Goal: Check status: Check status

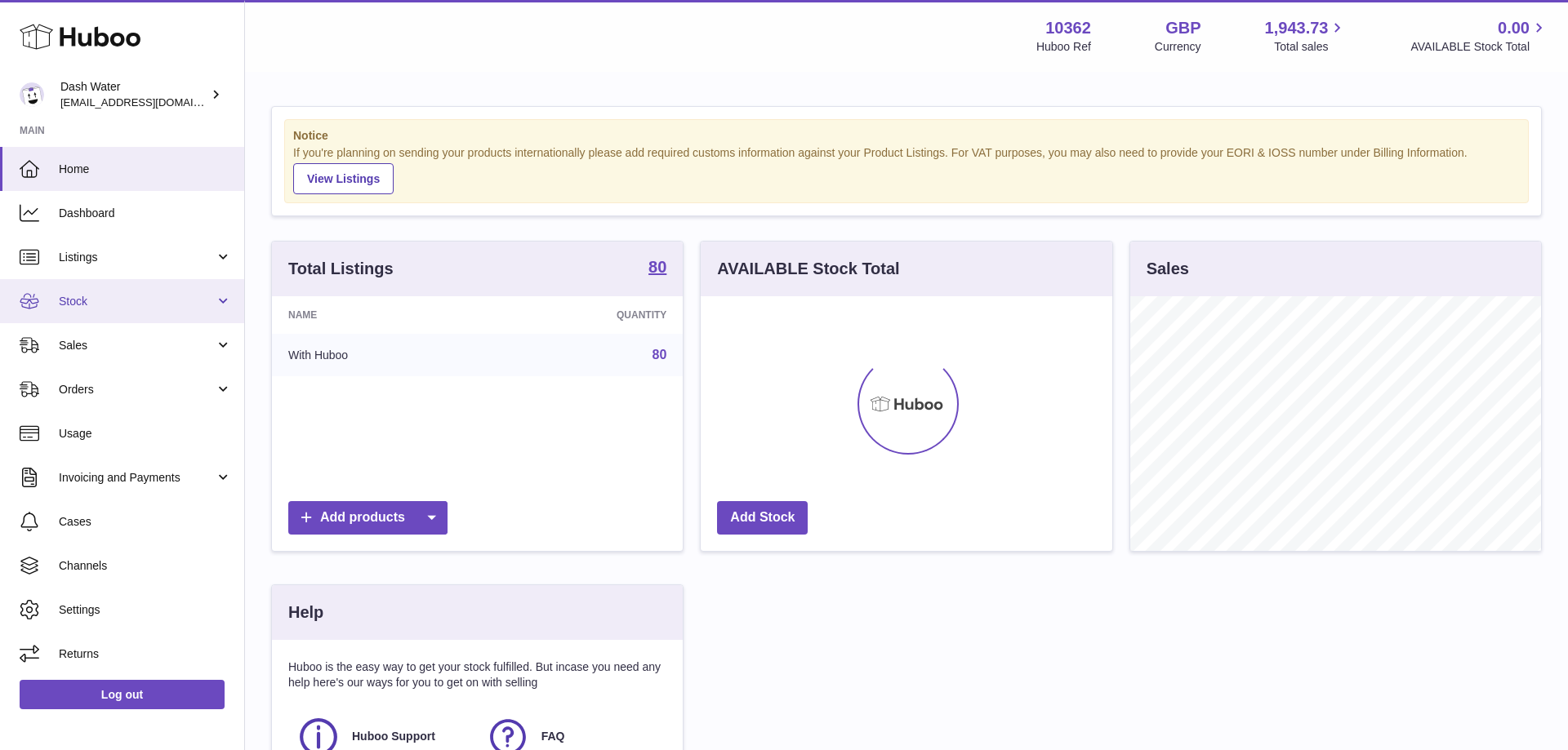
scroll to position [255, 410]
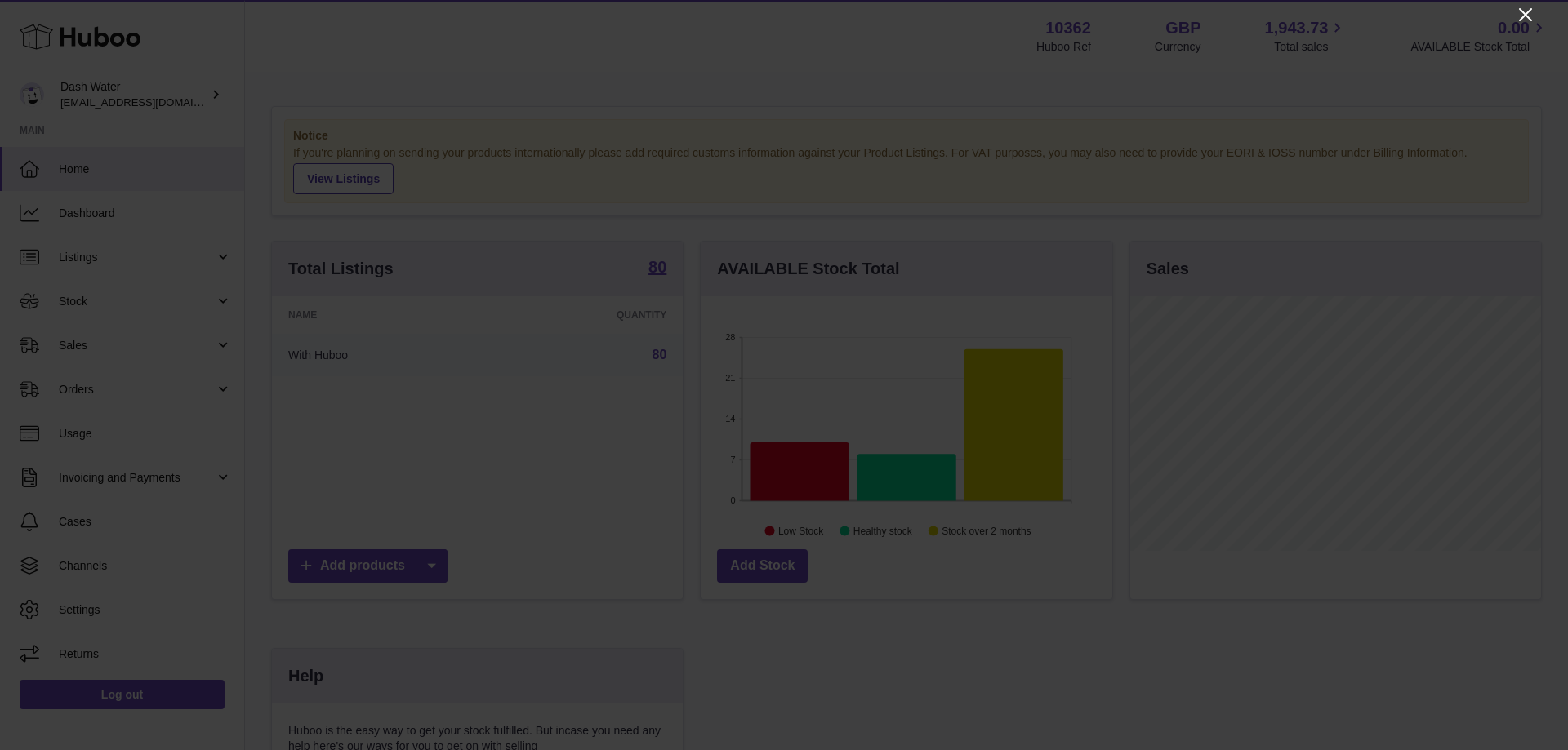
click at [1526, 4] on div at bounding box center [784, 375] width 1568 height 750
click at [1527, 13] on icon "Close" at bounding box center [1526, 14] width 13 height 13
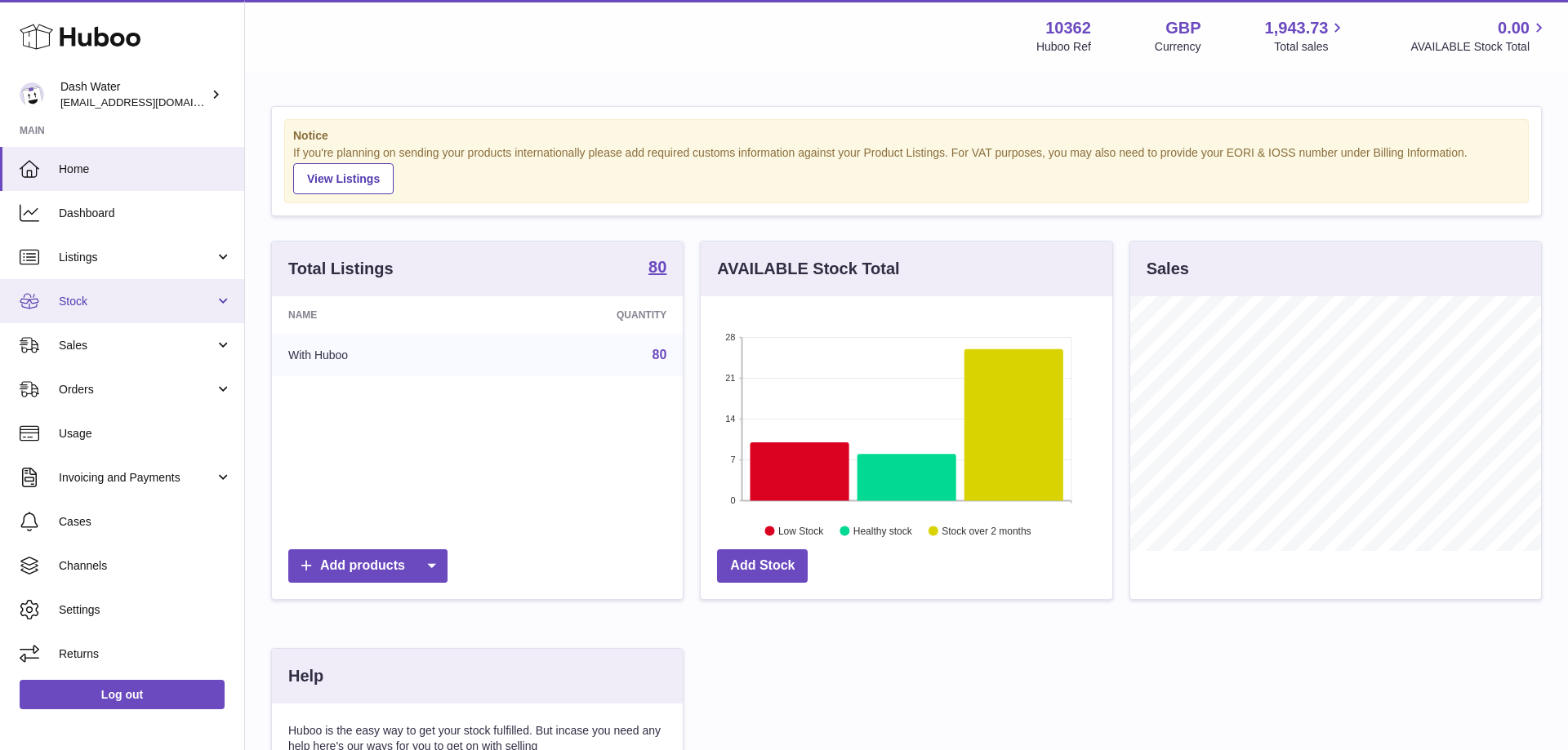
click at [94, 294] on span "Stock" at bounding box center [137, 301] width 156 height 15
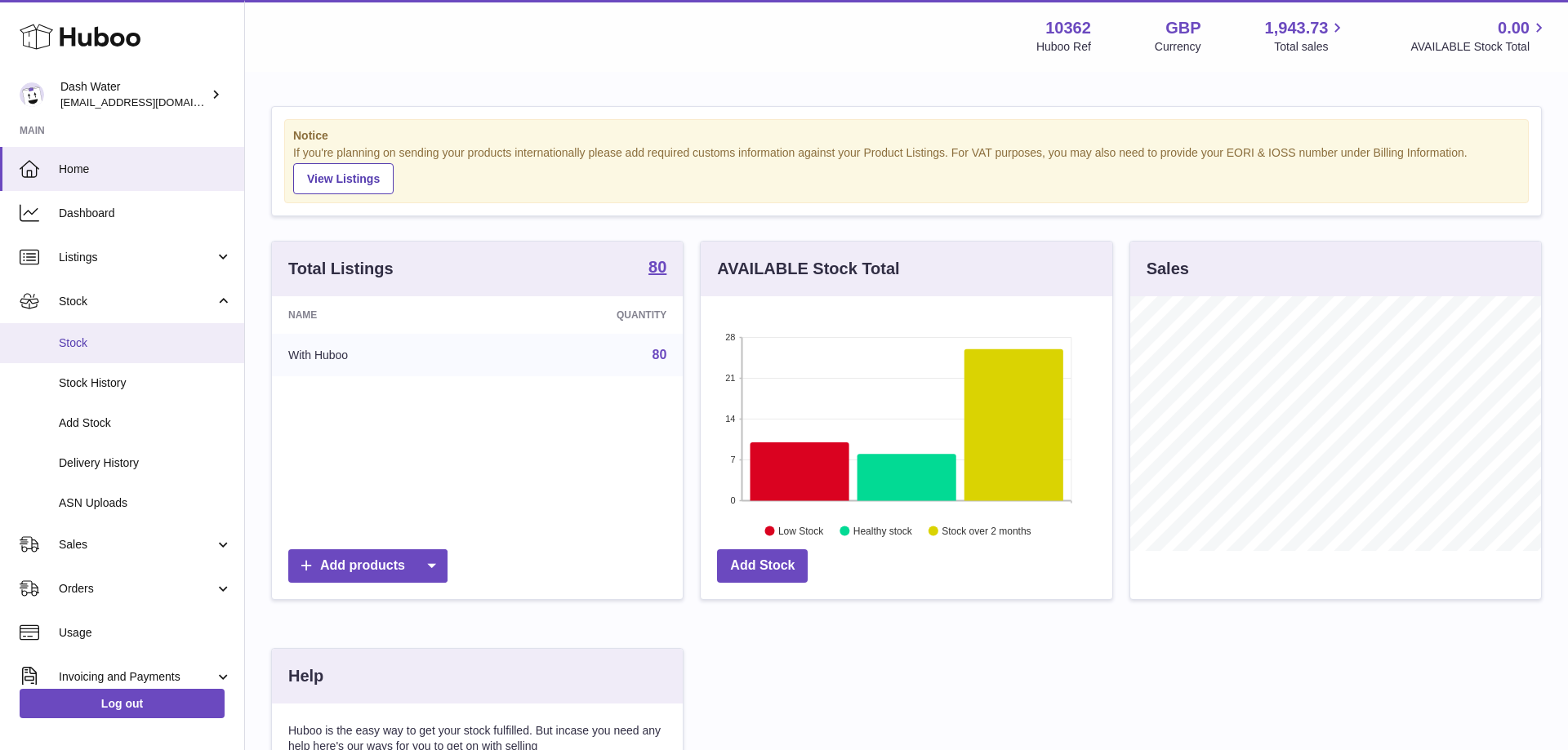
click at [103, 351] on link "Stock" at bounding box center [122, 344] width 245 height 40
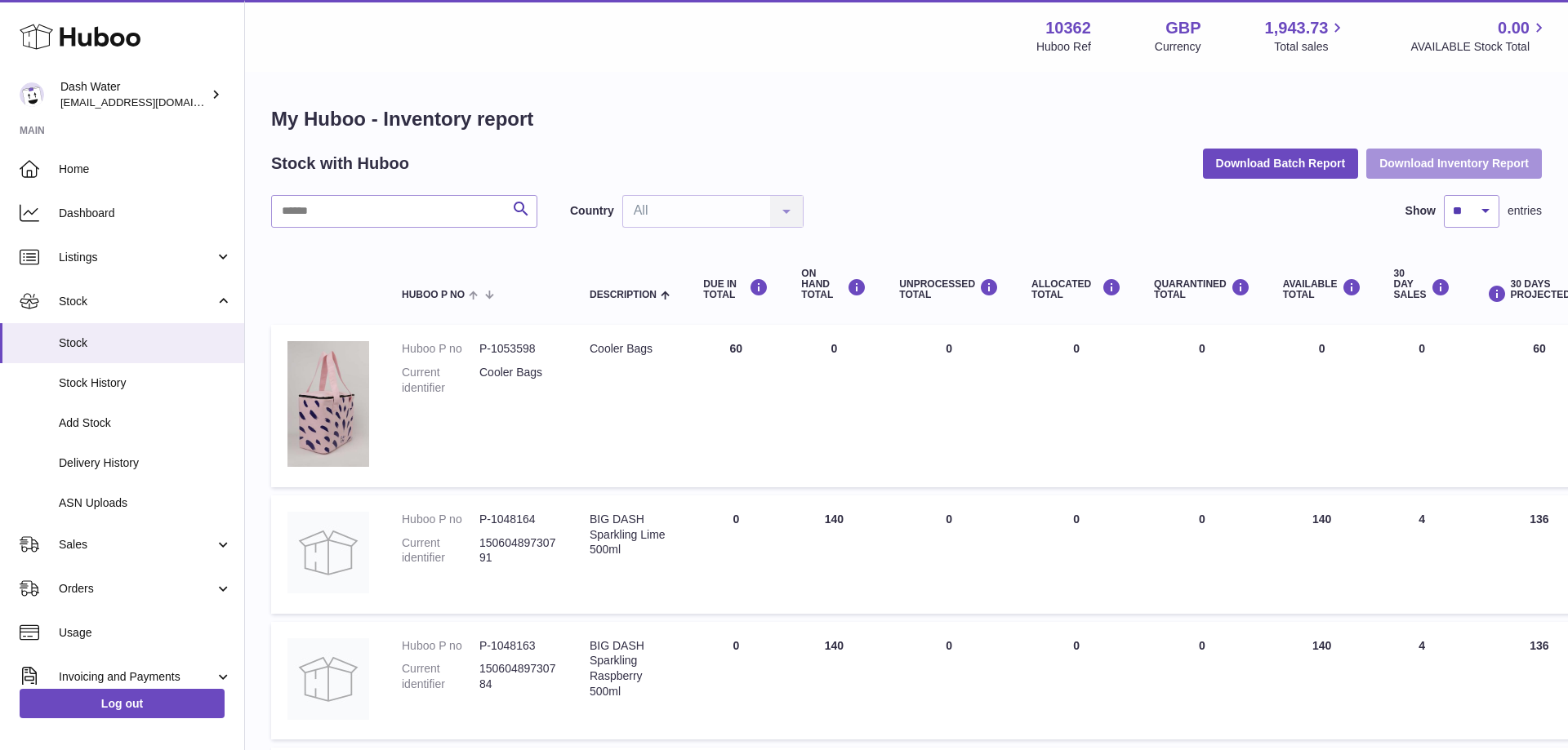
click at [1420, 161] on button "Download Inventory Report" at bounding box center [1453, 163] width 175 height 30
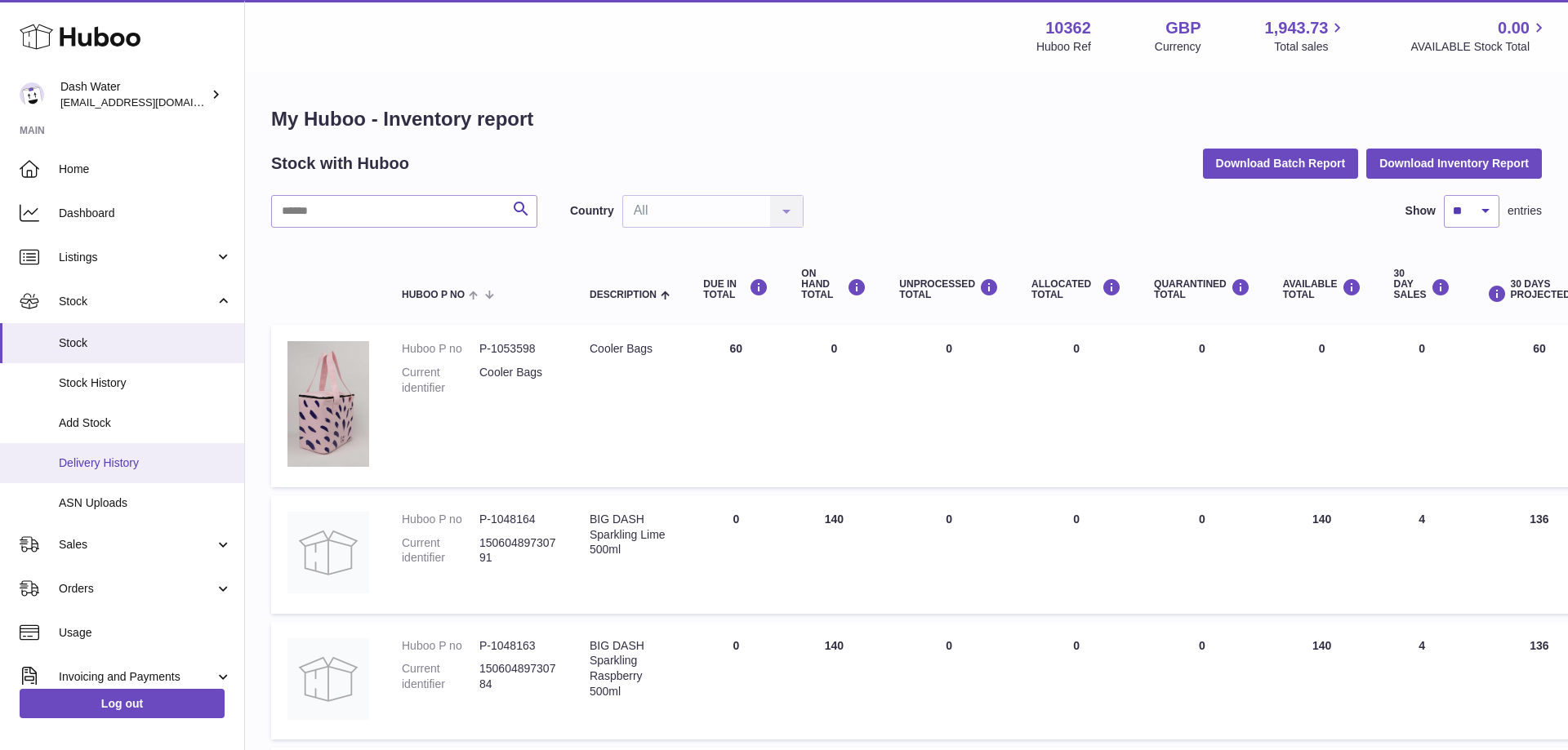
click at [69, 464] on span "Delivery History" at bounding box center [145, 463] width 173 height 15
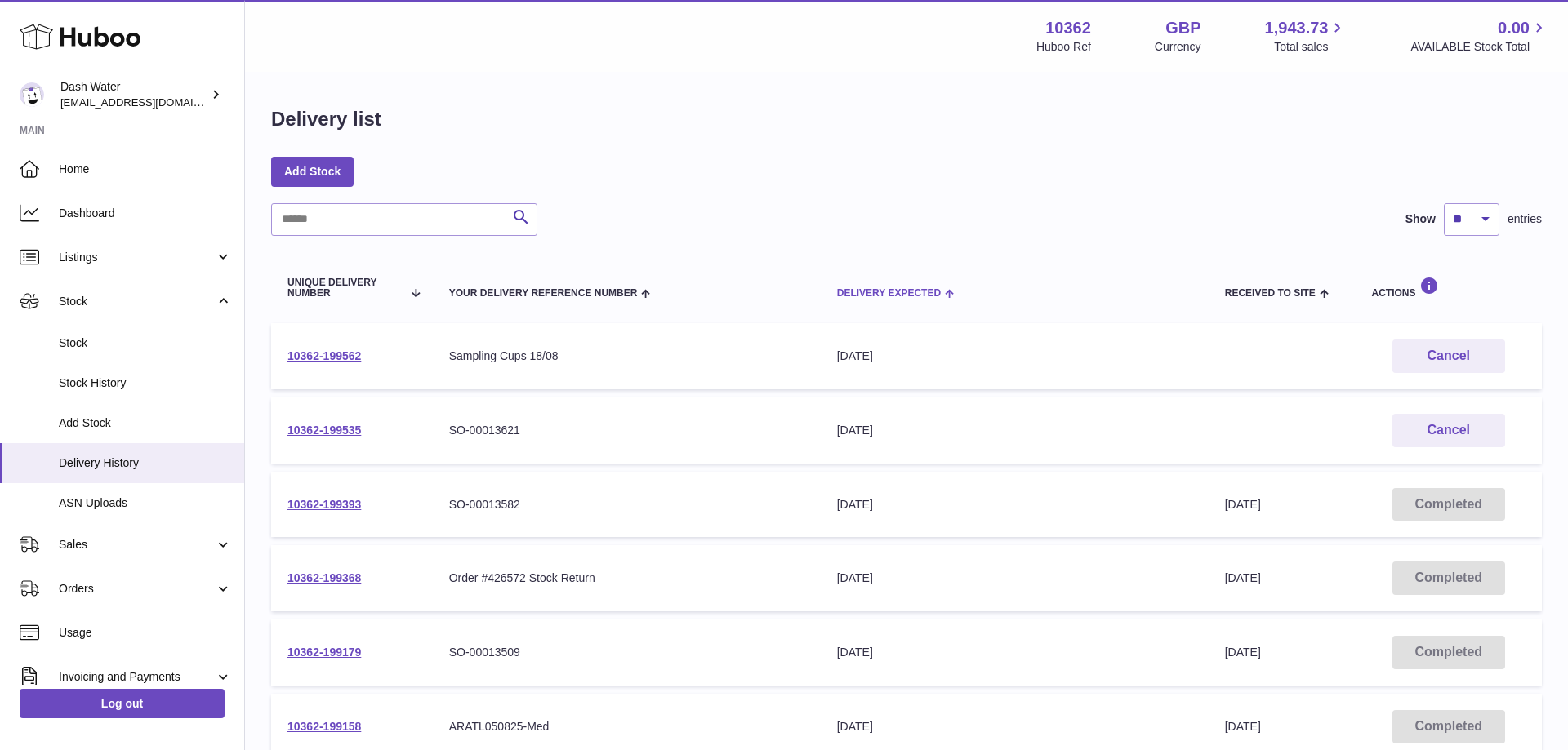
click at [886, 287] on div "Delivery Expected" at bounding box center [1014, 293] width 355 height 13
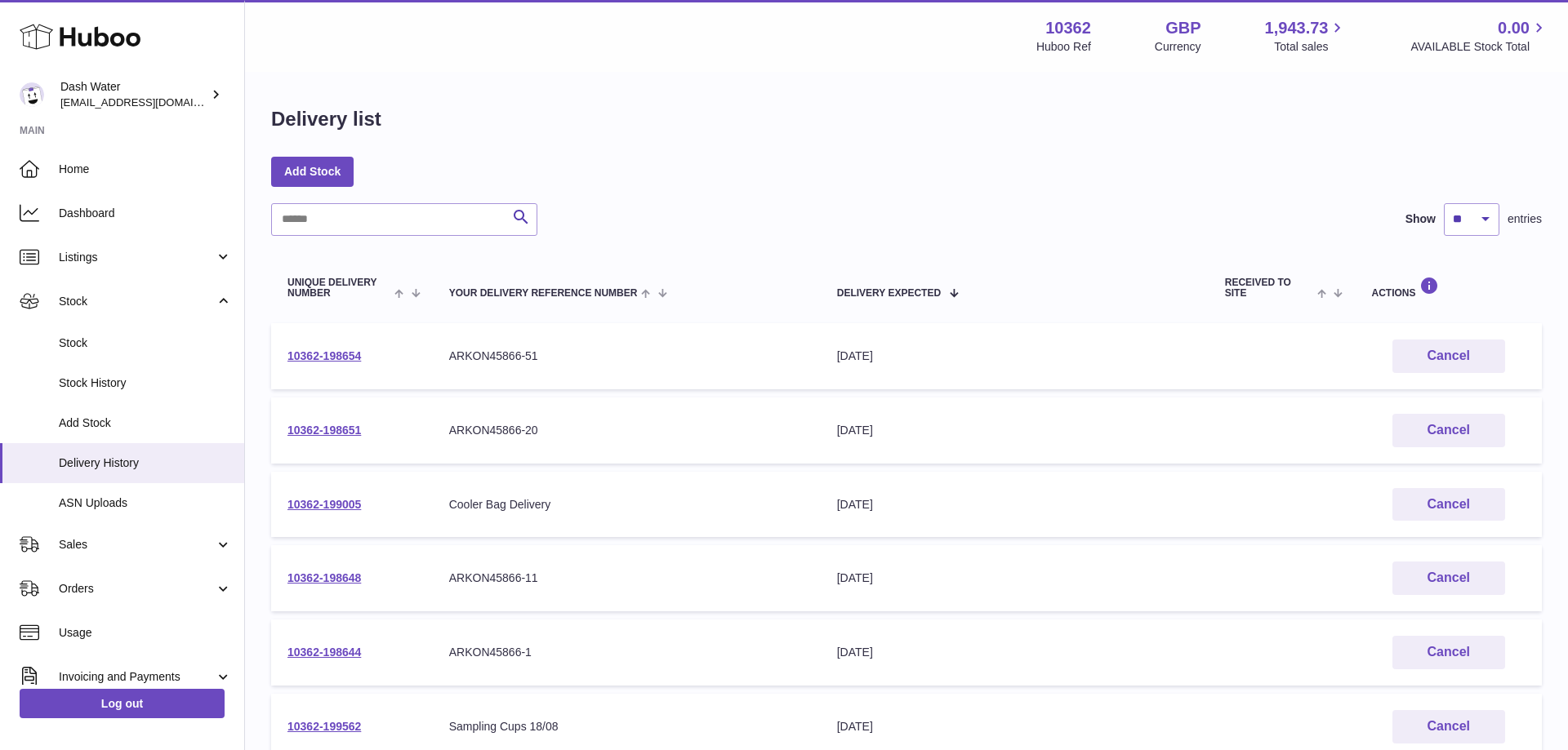
scroll to position [485, 0]
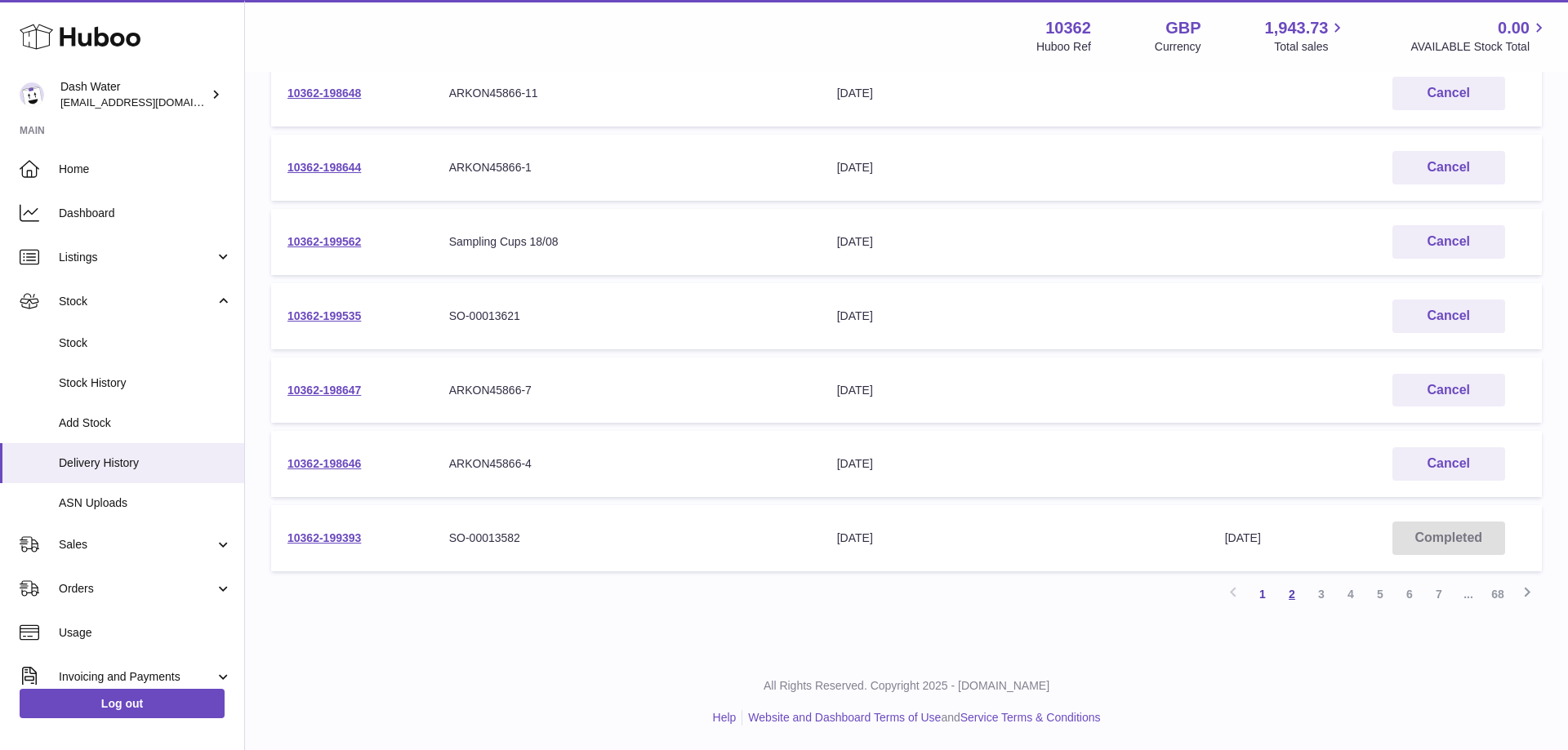
click at [1298, 592] on link "2" at bounding box center [1292, 594] width 30 height 30
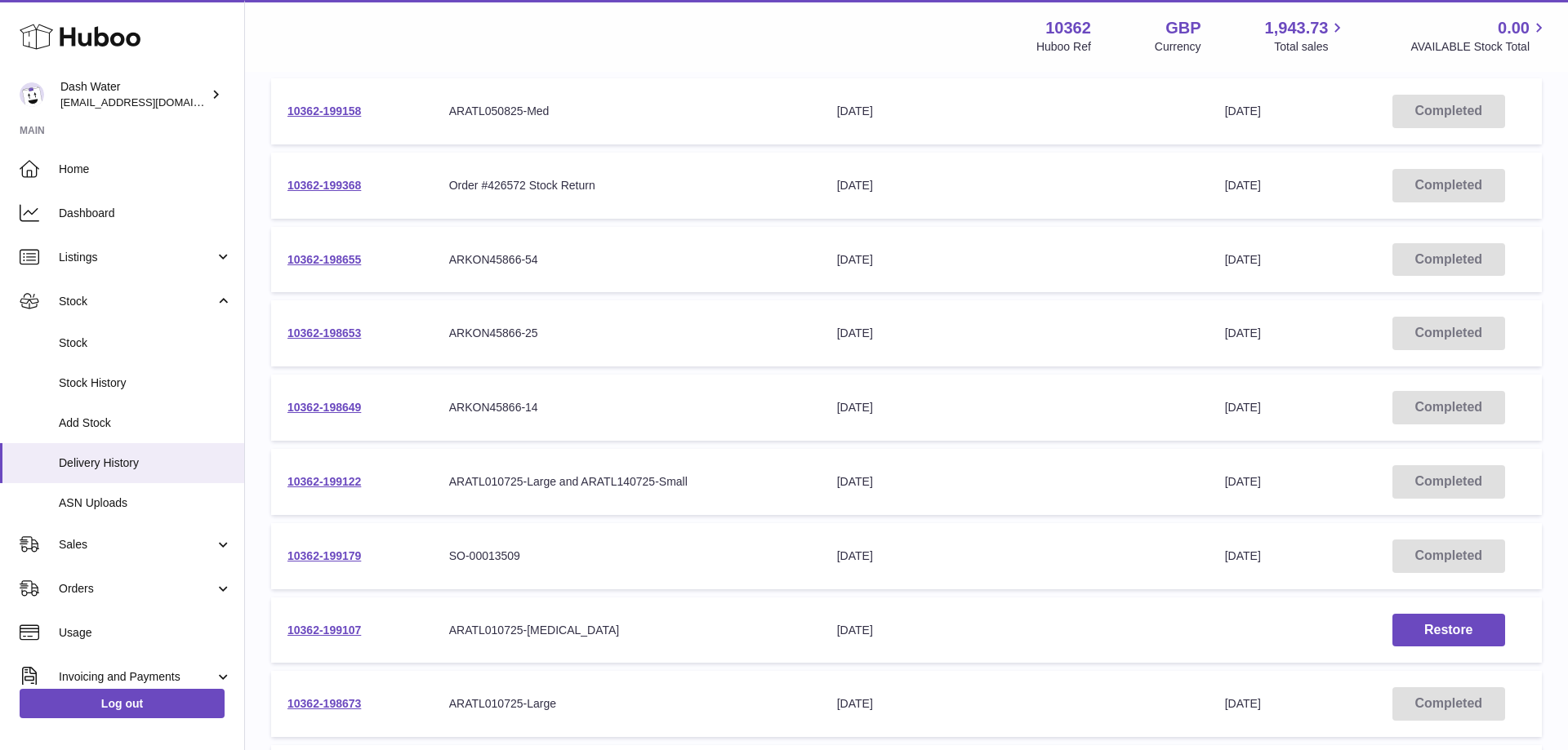
scroll to position [167, 0]
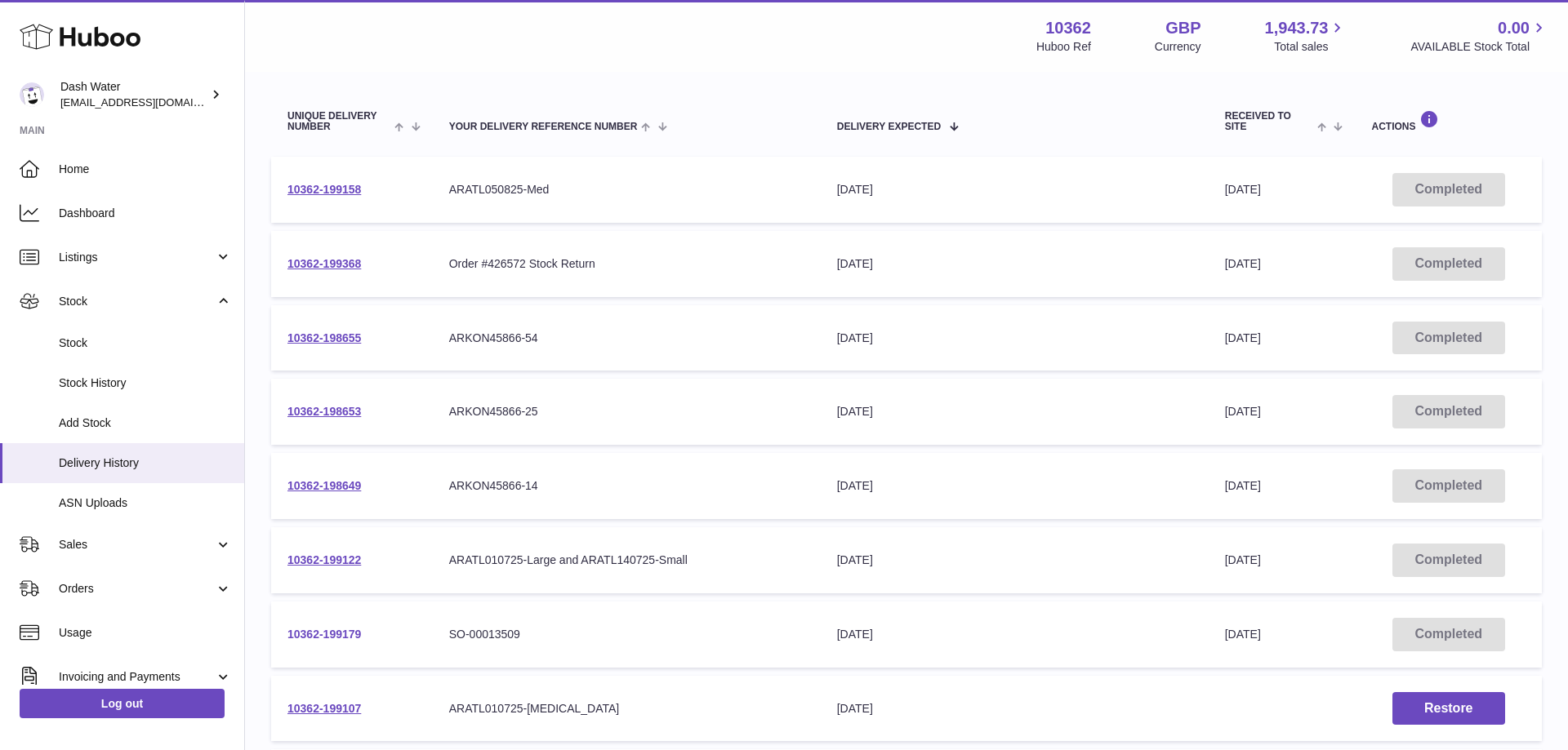
click at [336, 635] on link "10362-199179" at bounding box center [324, 634] width 73 height 13
click at [344, 482] on link "10362-198649" at bounding box center [324, 486] width 73 height 13
click at [318, 409] on link "10362-198653" at bounding box center [324, 412] width 73 height 13
click at [335, 330] on td "10362-198655" at bounding box center [352, 338] width 162 height 66
click at [329, 335] on link "10362-198655" at bounding box center [324, 338] width 73 height 13
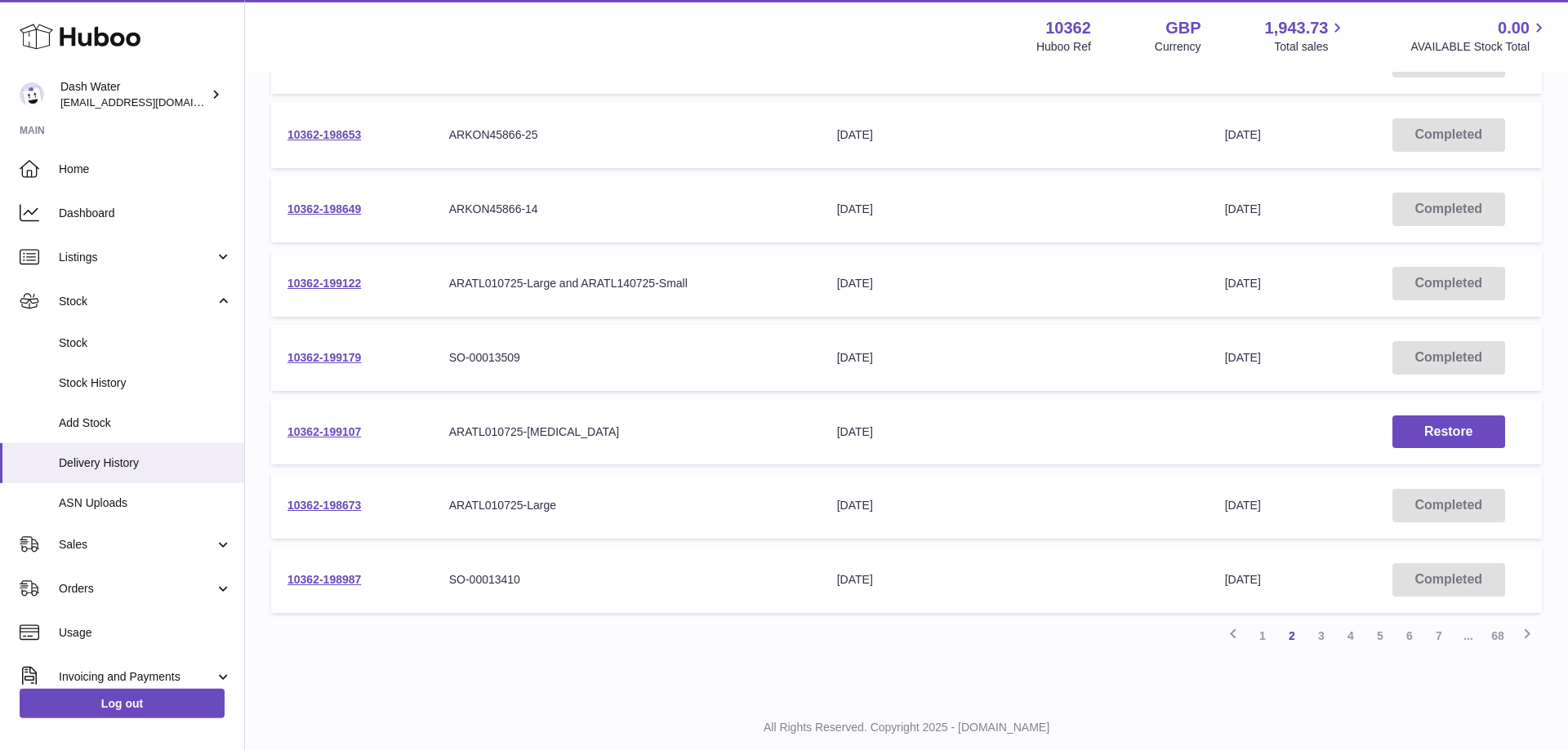
scroll to position [485, 0]
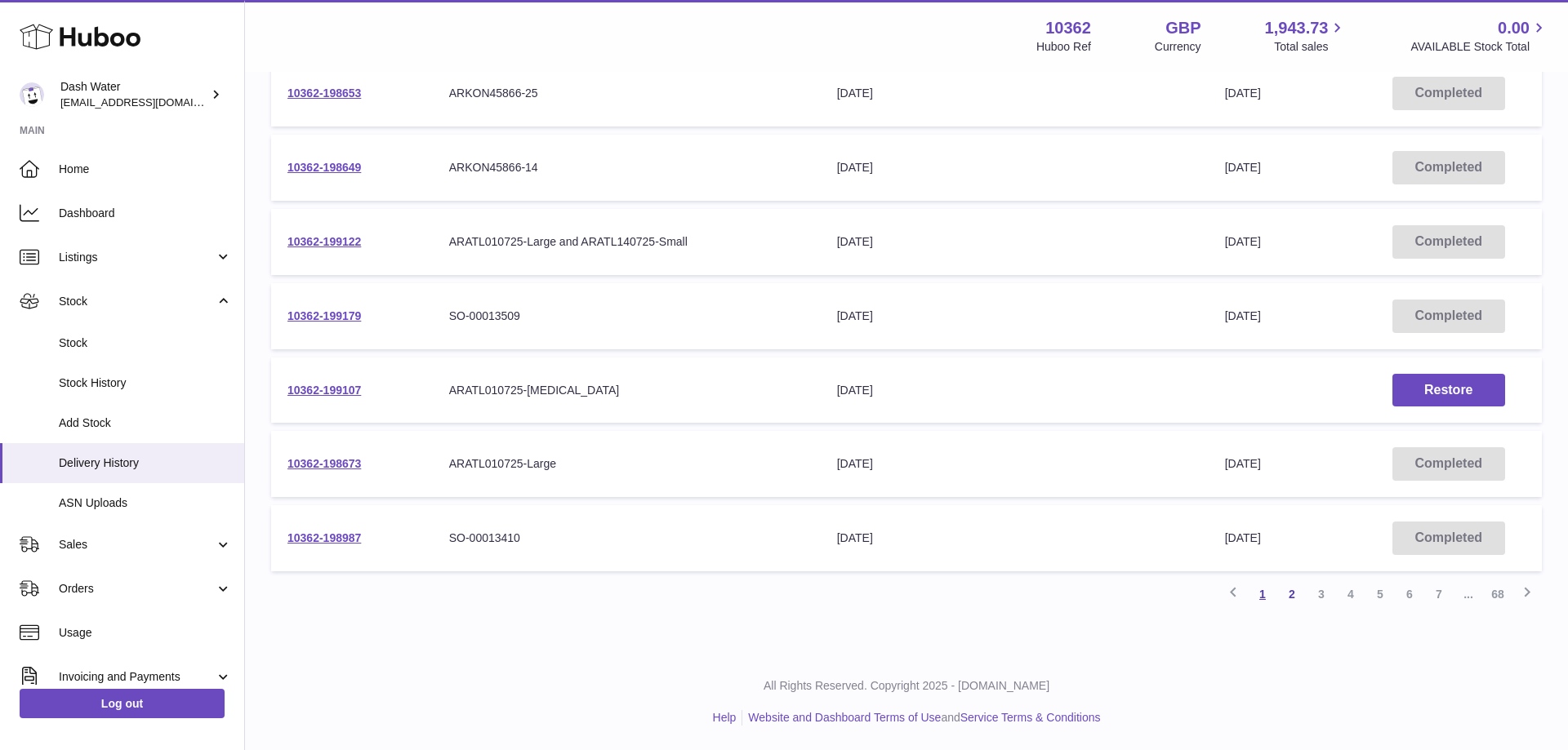
click at [1263, 598] on link "1" at bounding box center [1263, 594] width 30 height 30
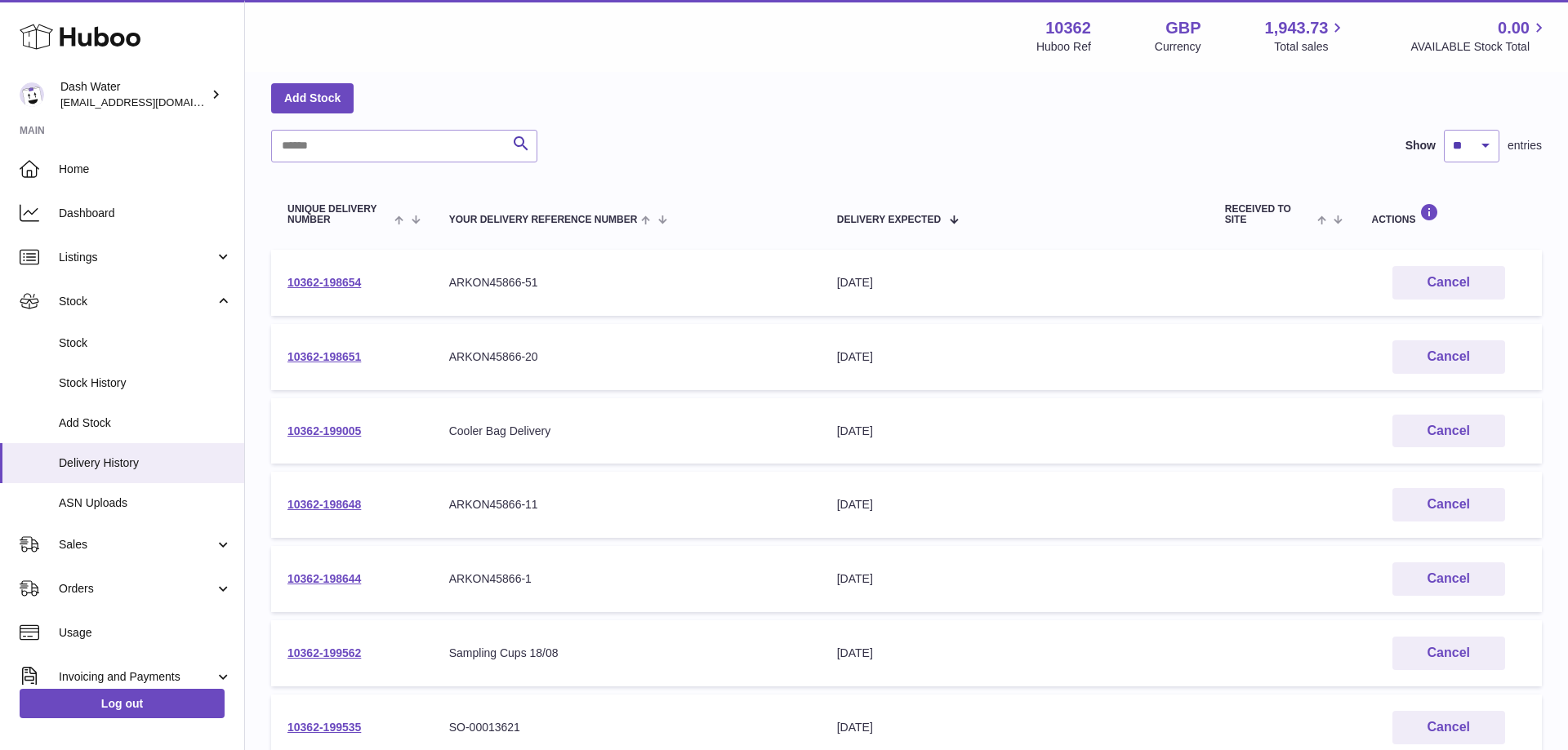
scroll to position [485, 0]
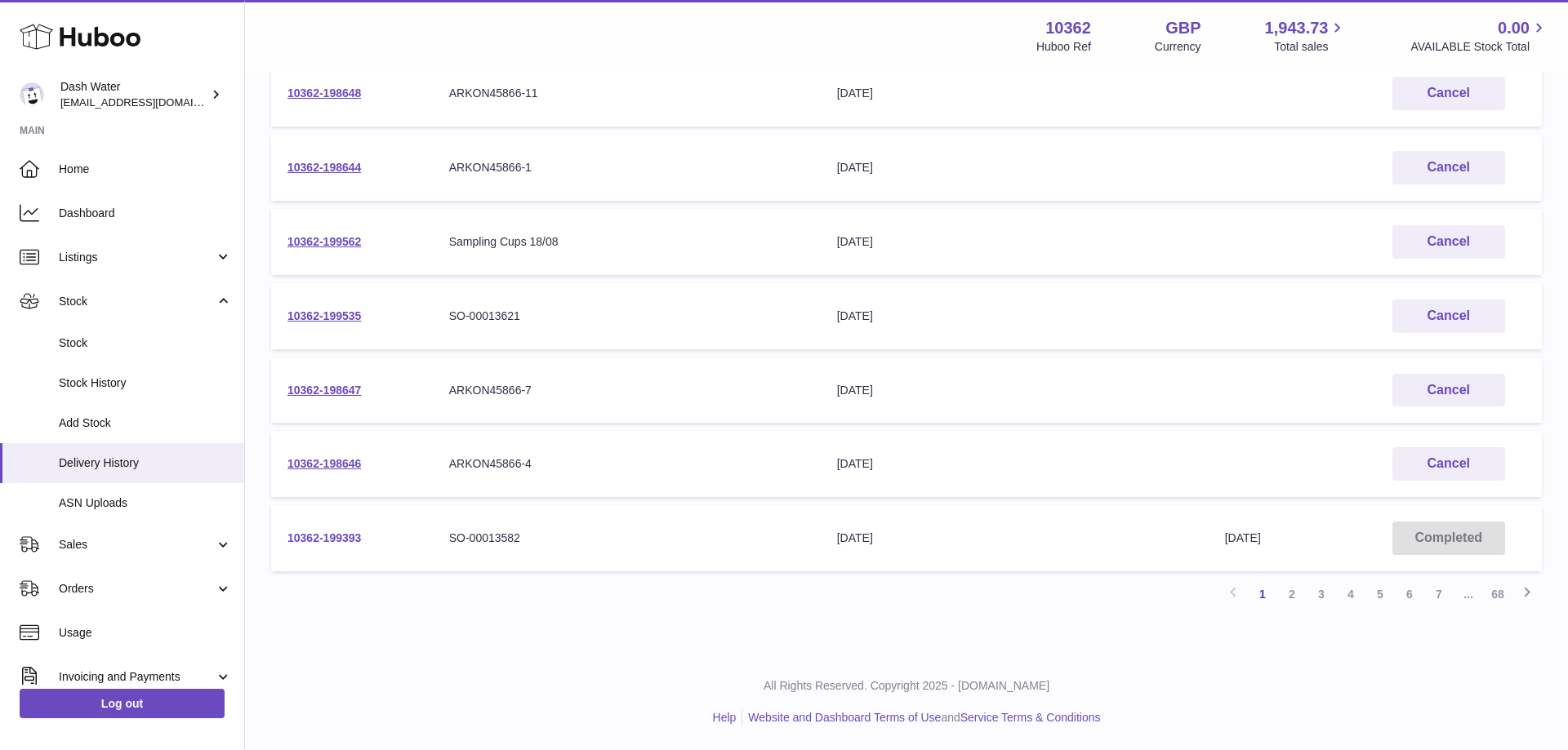
click at [326, 538] on link "10362-199393" at bounding box center [324, 538] width 73 height 13
click at [331, 462] on link "10362-198646" at bounding box center [324, 464] width 73 height 13
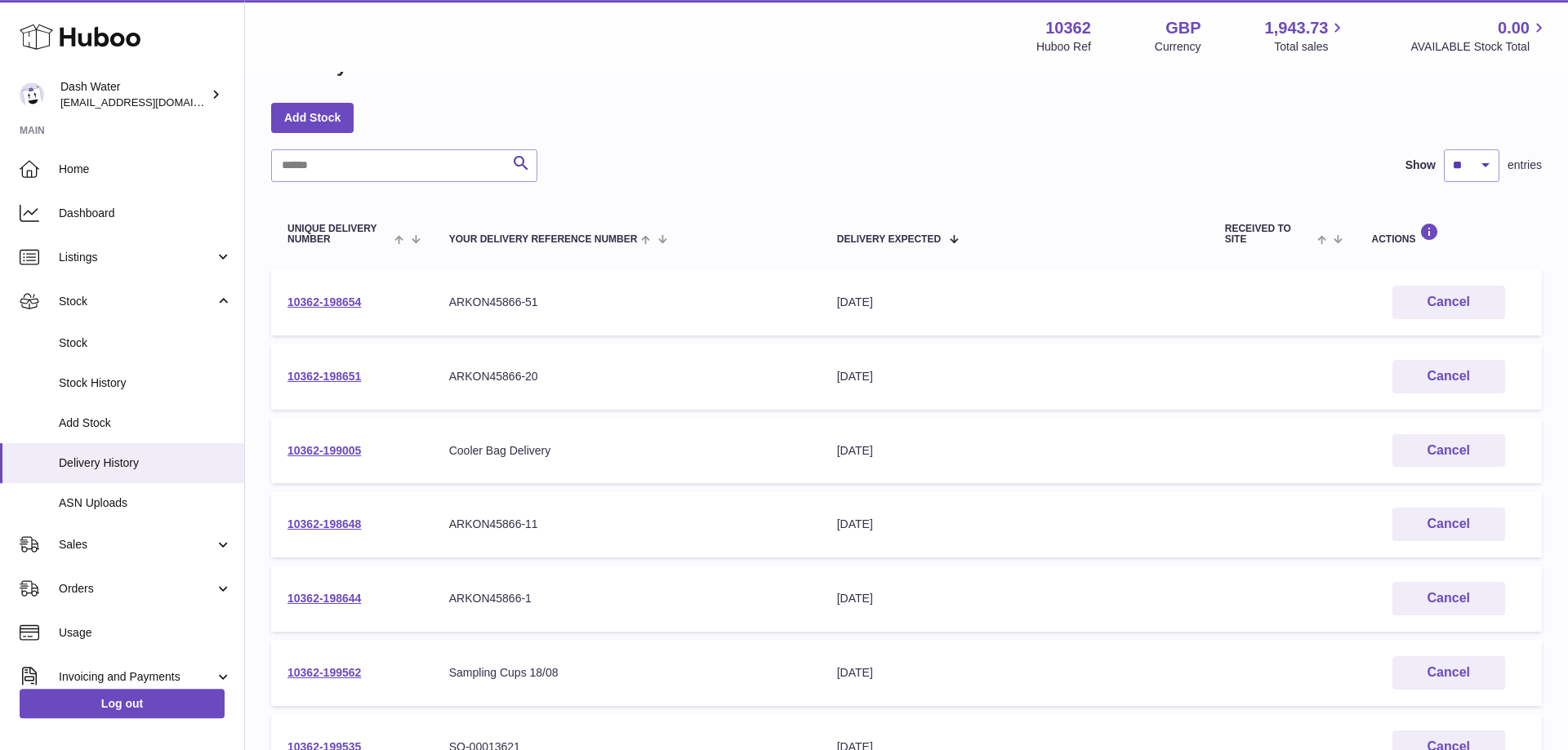
scroll to position [83, 0]
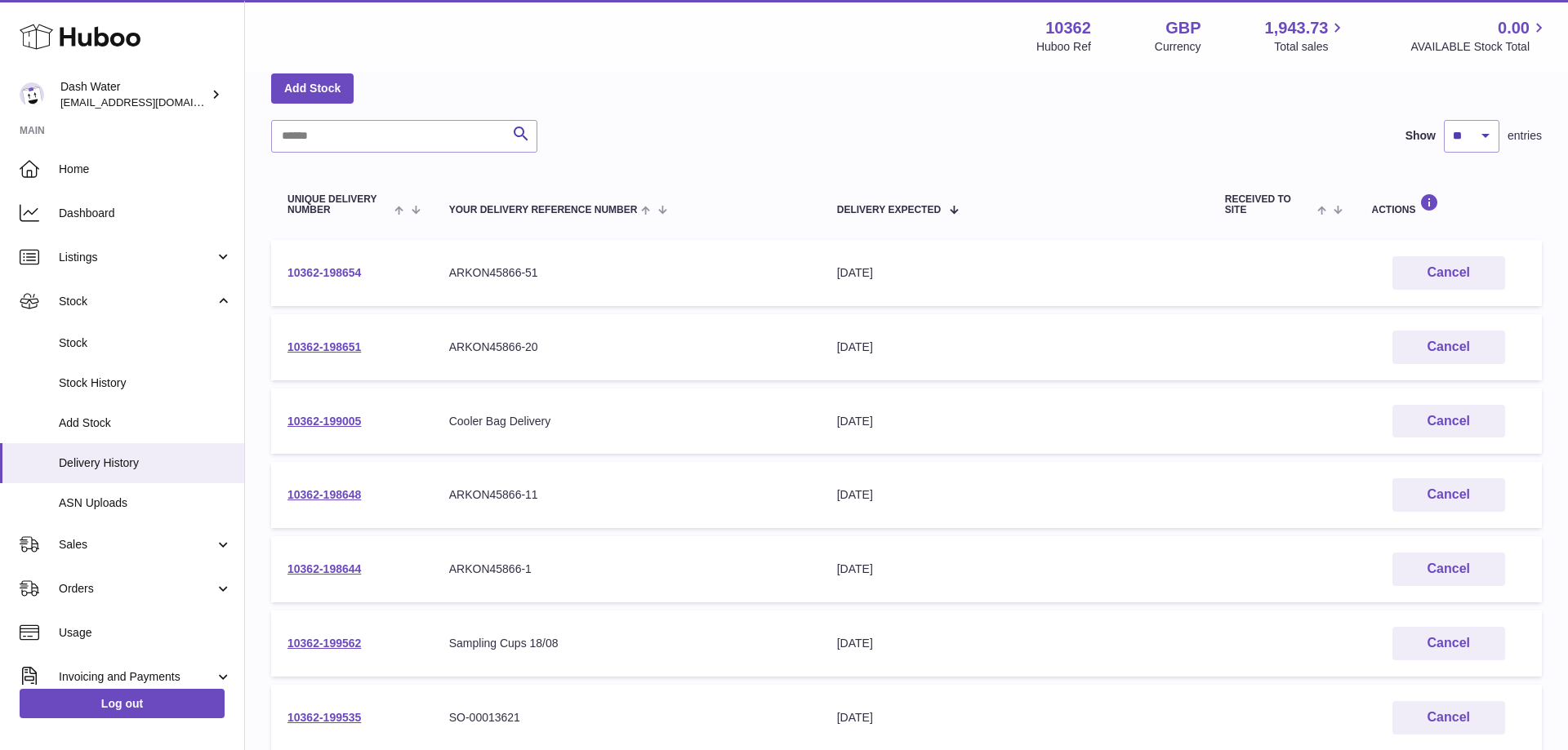
click at [308, 268] on link "10362-198654" at bounding box center [324, 272] width 73 height 13
click at [342, 342] on link "10362-198651" at bounding box center [324, 348] width 73 height 13
click at [306, 491] on link "10362-198648" at bounding box center [324, 495] width 73 height 13
click at [341, 567] on link "10362-198644" at bounding box center [324, 569] width 73 height 13
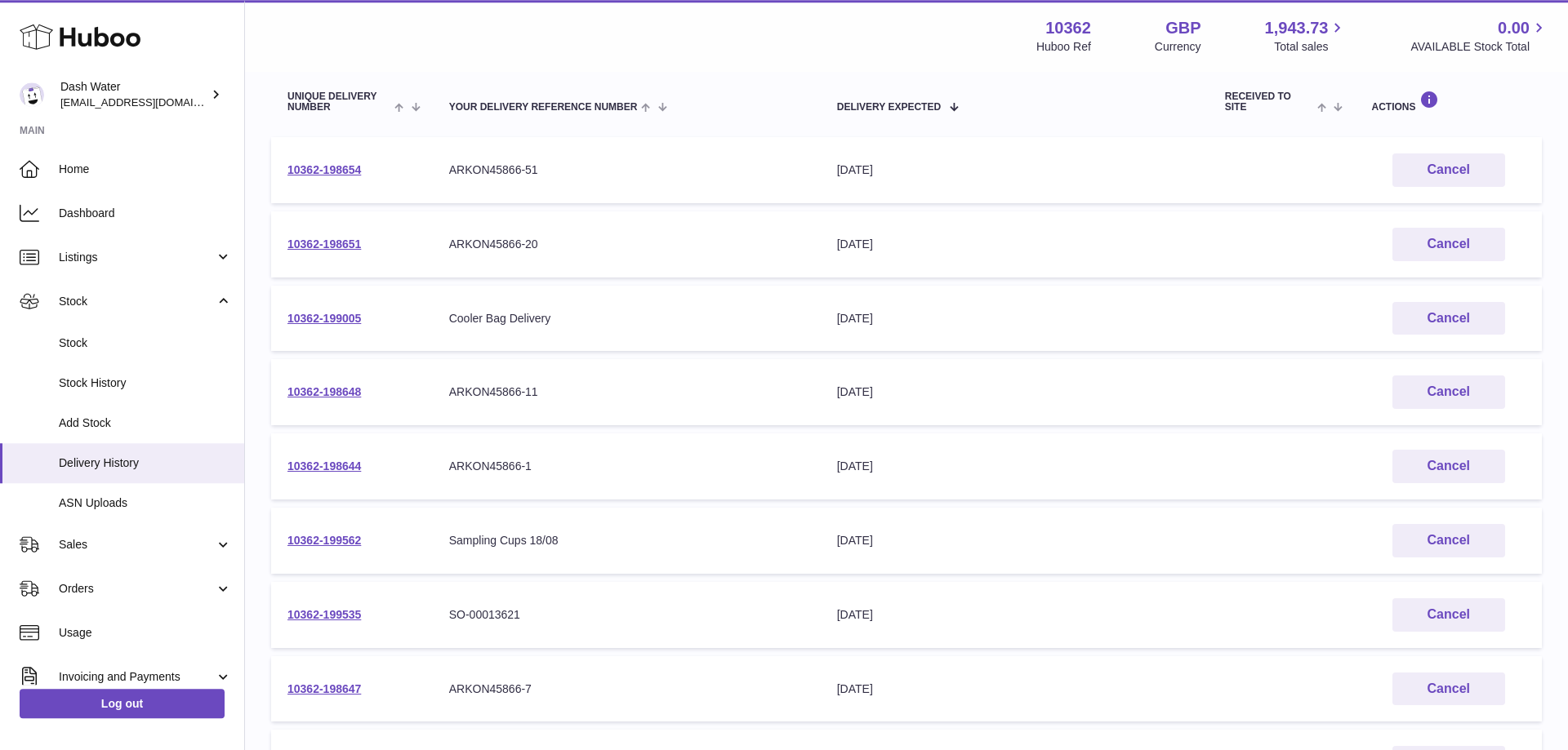
scroll to position [249, 0]
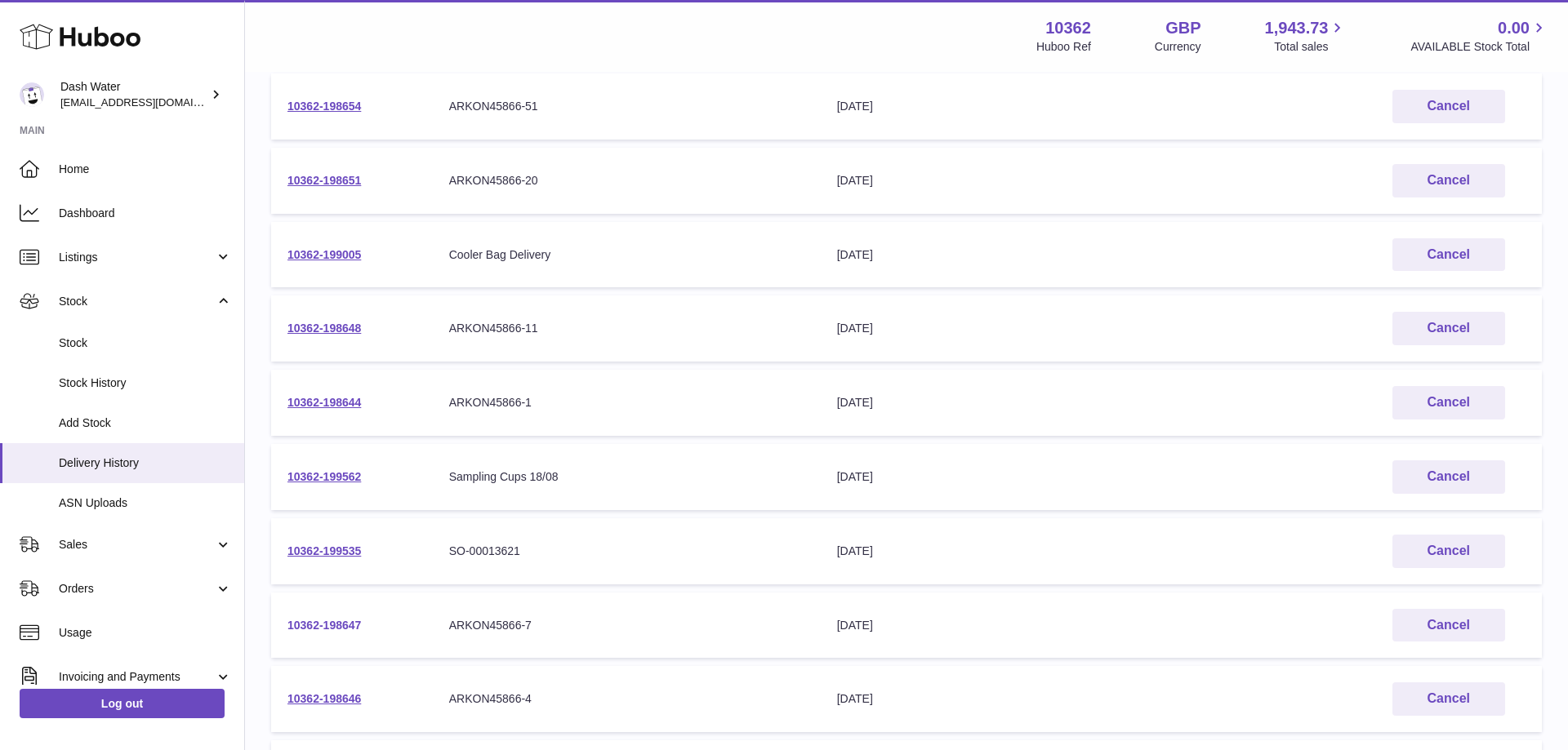
click at [344, 623] on link "10362-198647" at bounding box center [324, 626] width 73 height 13
click at [344, 698] on link "10362-198646" at bounding box center [324, 699] width 73 height 13
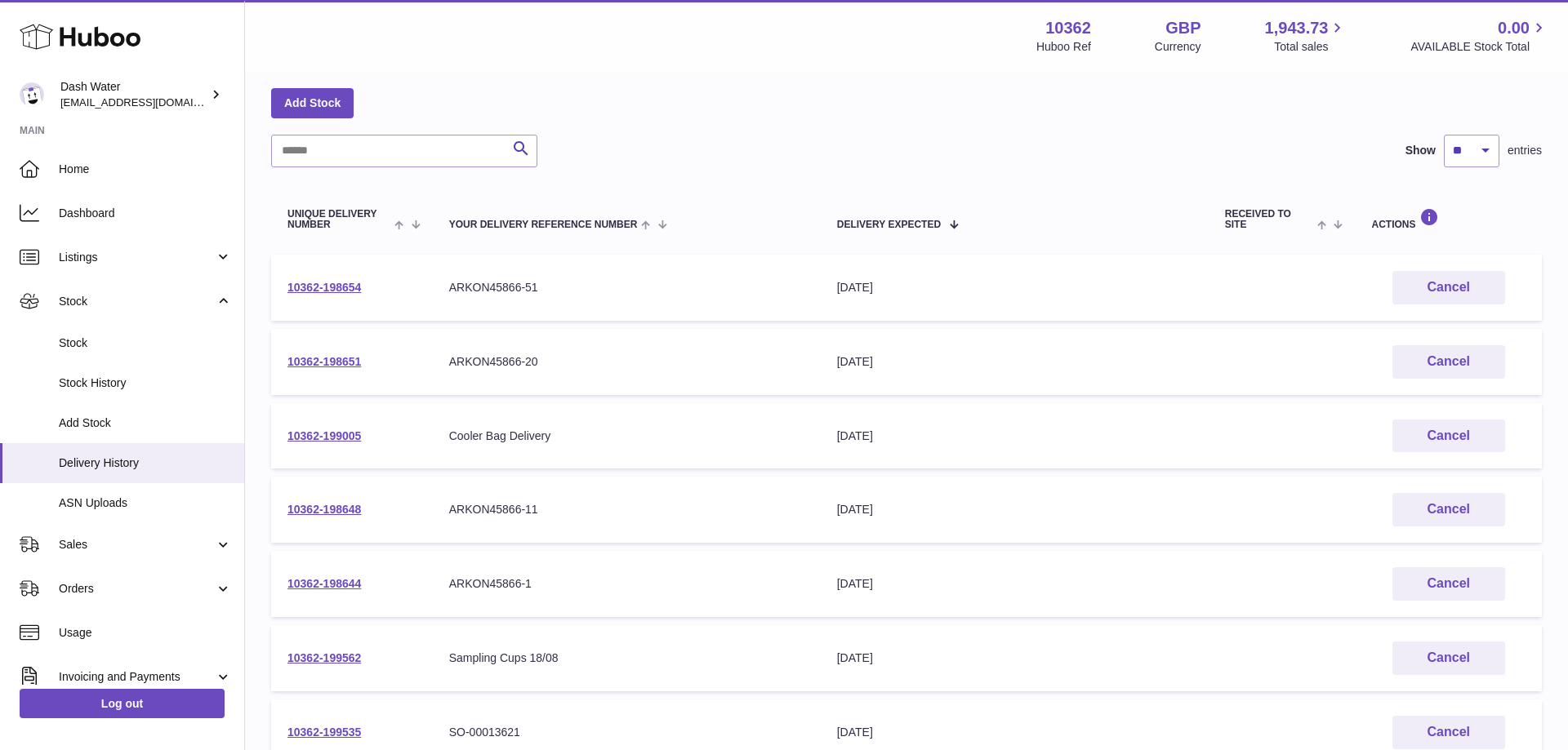
scroll to position [485, 0]
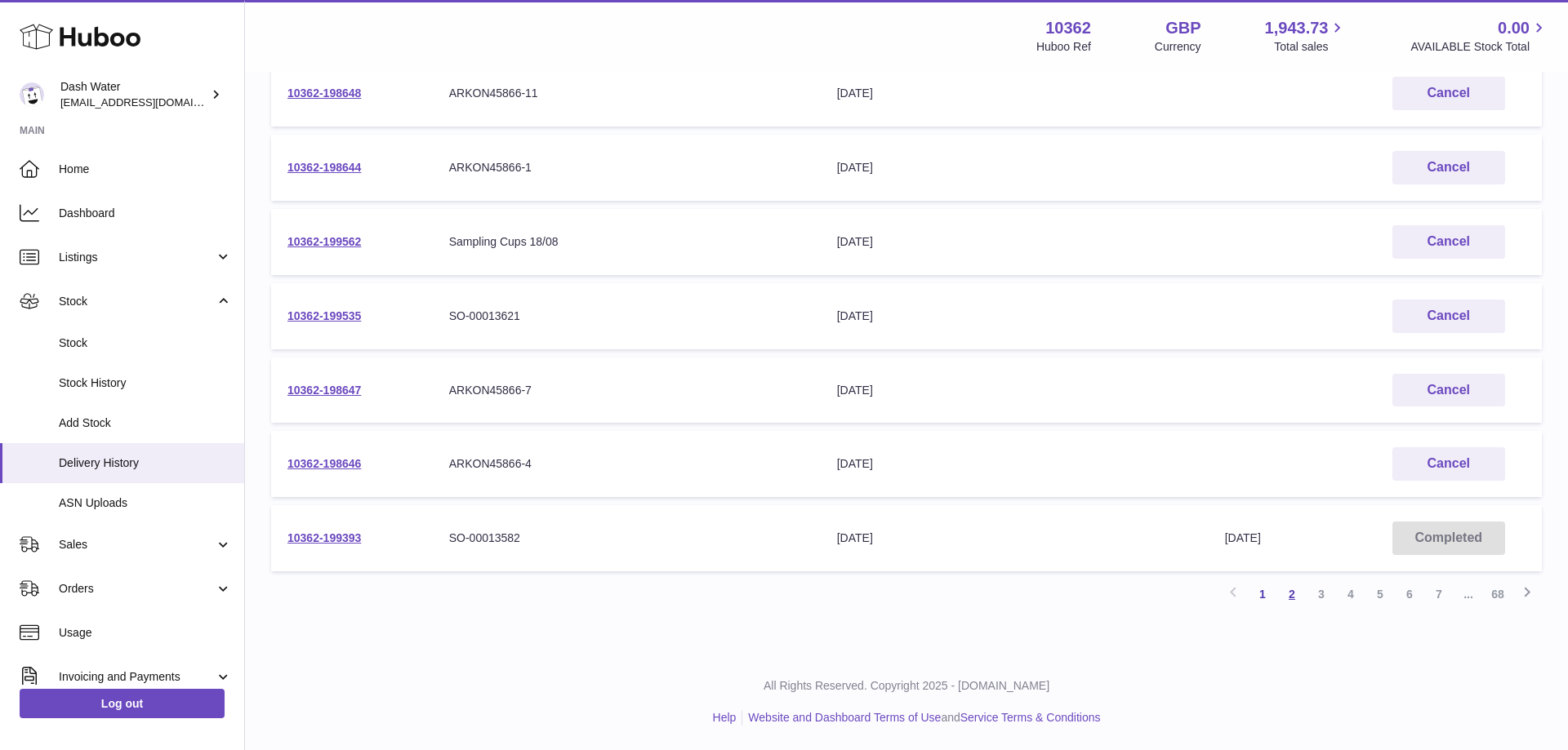
click at [1289, 594] on link "2" at bounding box center [1292, 594] width 30 height 30
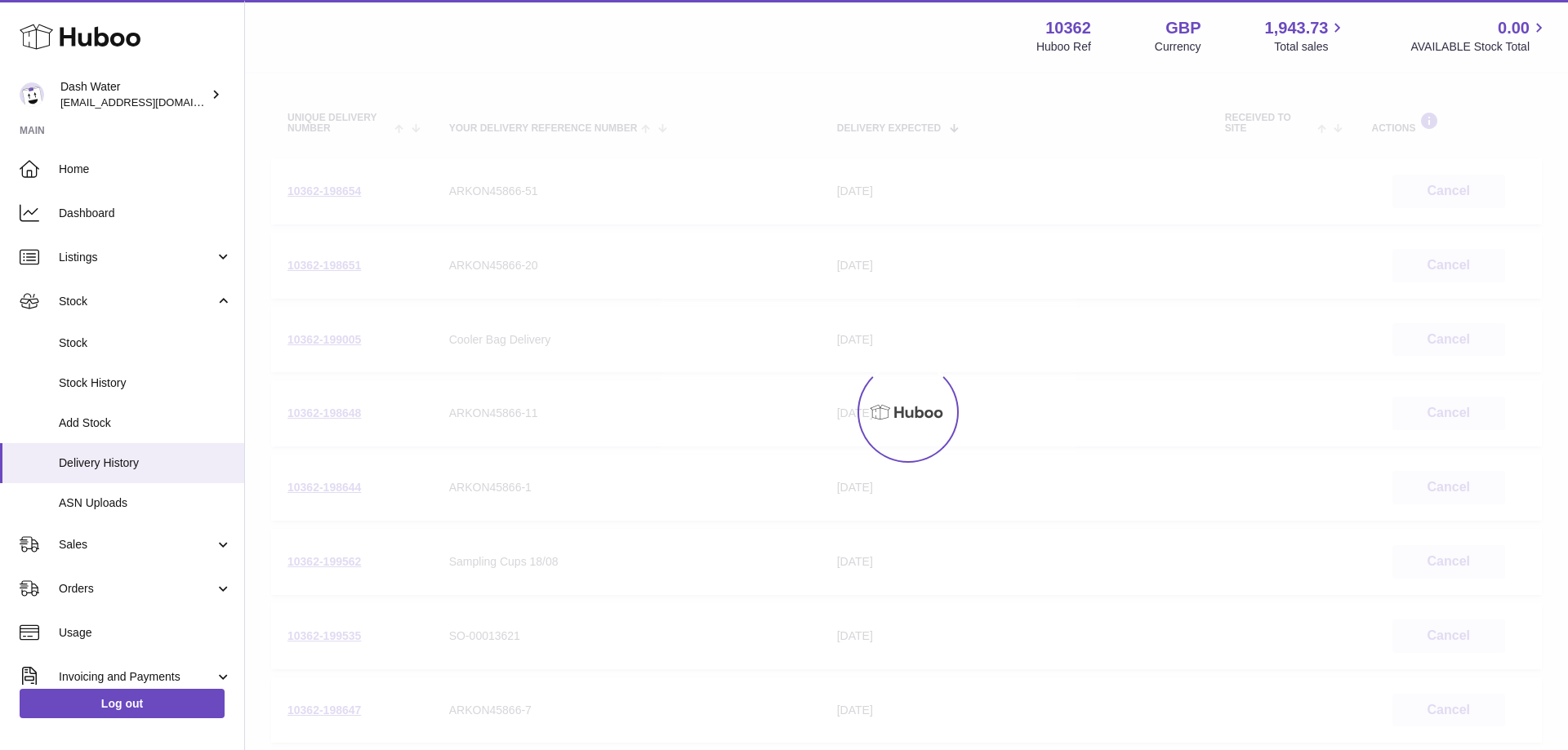
scroll to position [73, 0]
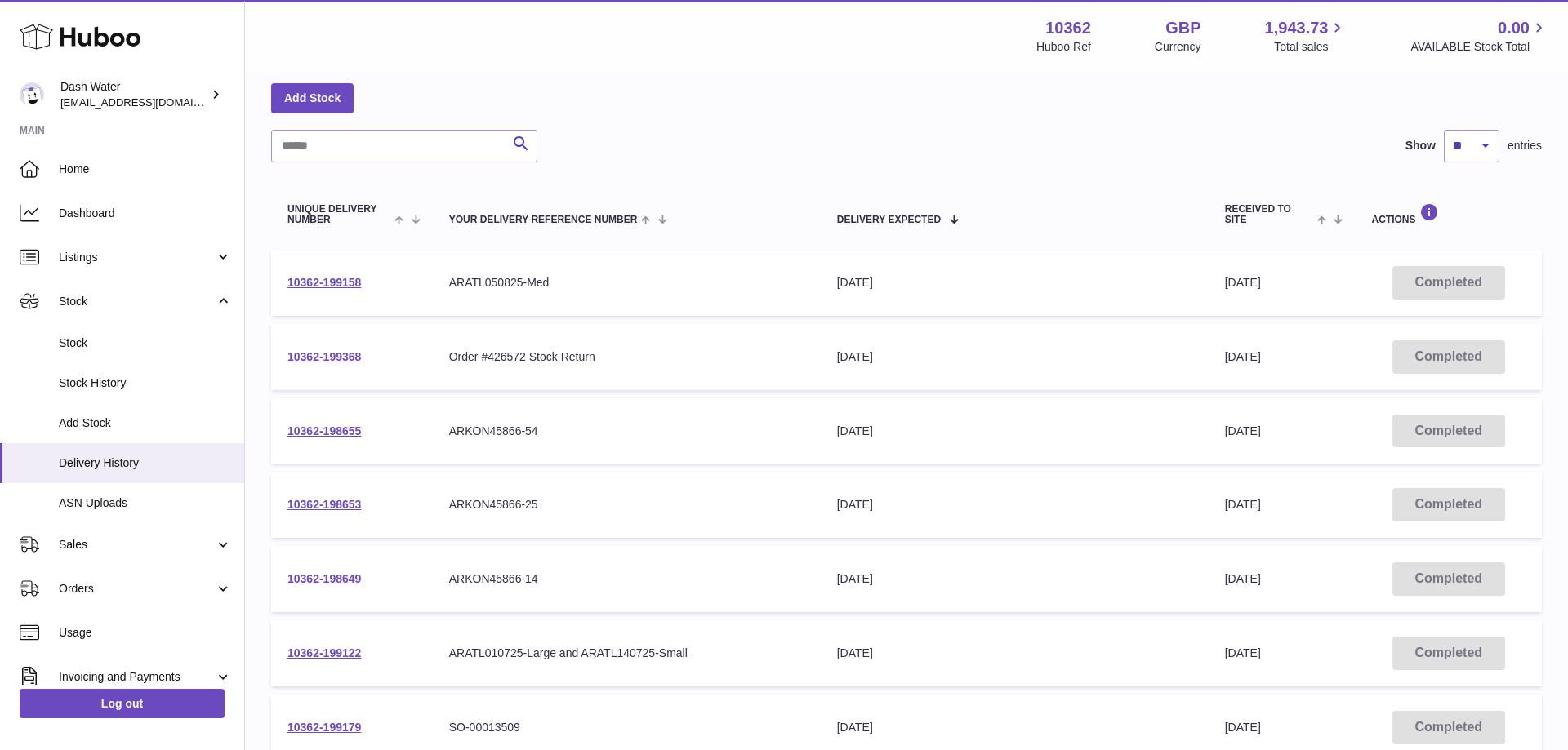
click at [341, 276] on td "10362-199158" at bounding box center [352, 282] width 162 height 66
click at [340, 285] on link "10362-199158" at bounding box center [324, 283] width 73 height 13
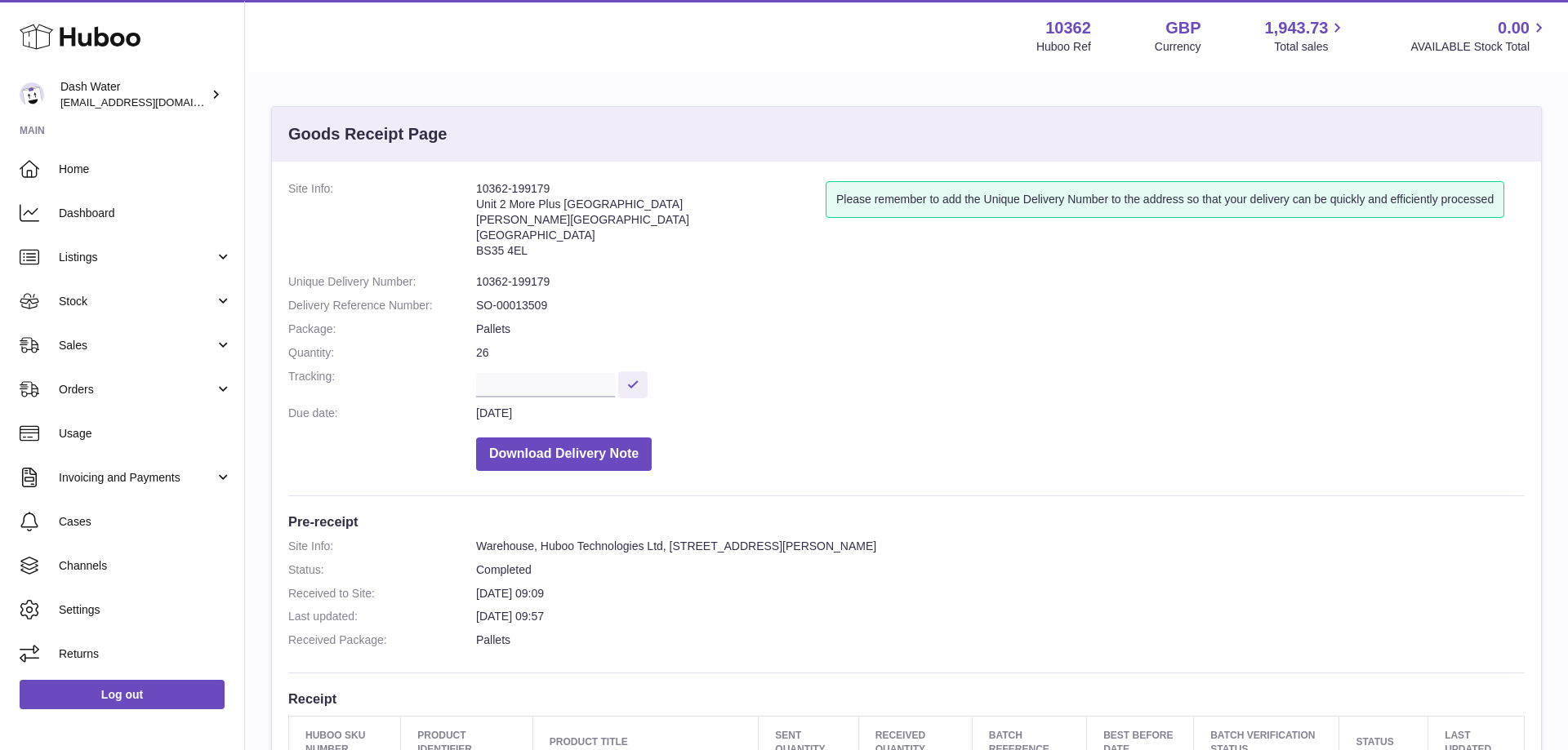
scroll to position [333, 0]
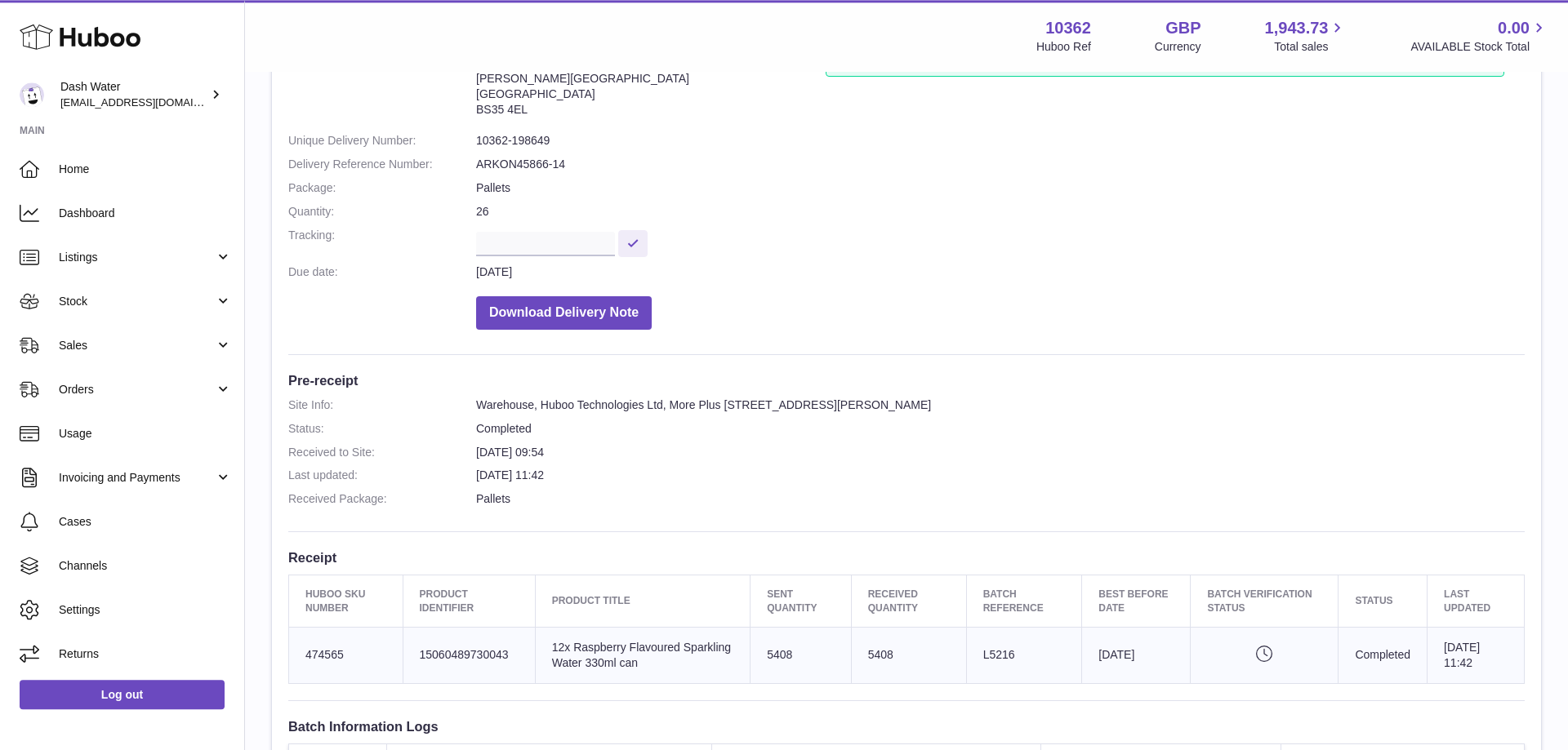
scroll to position [167, 0]
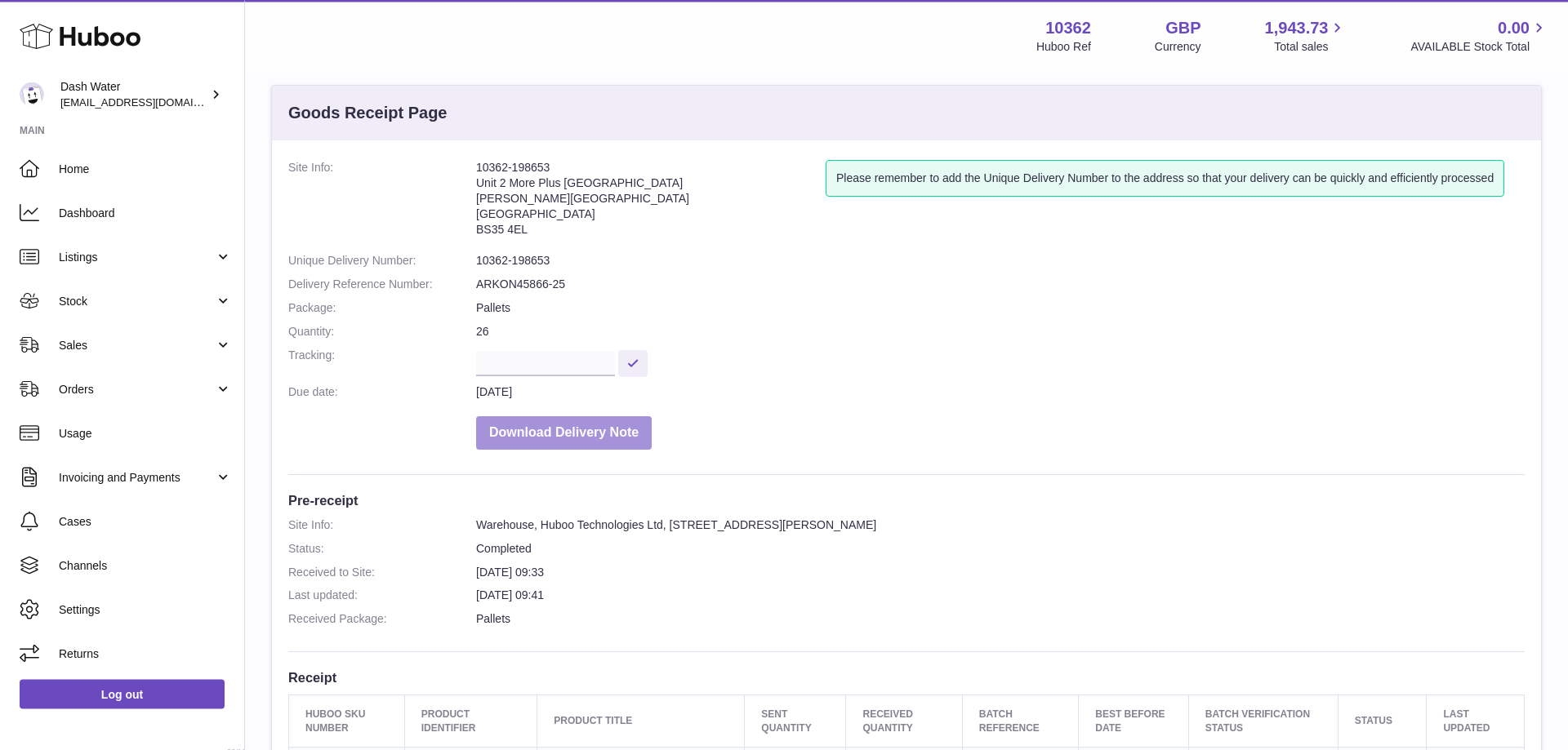
scroll to position [167, 0]
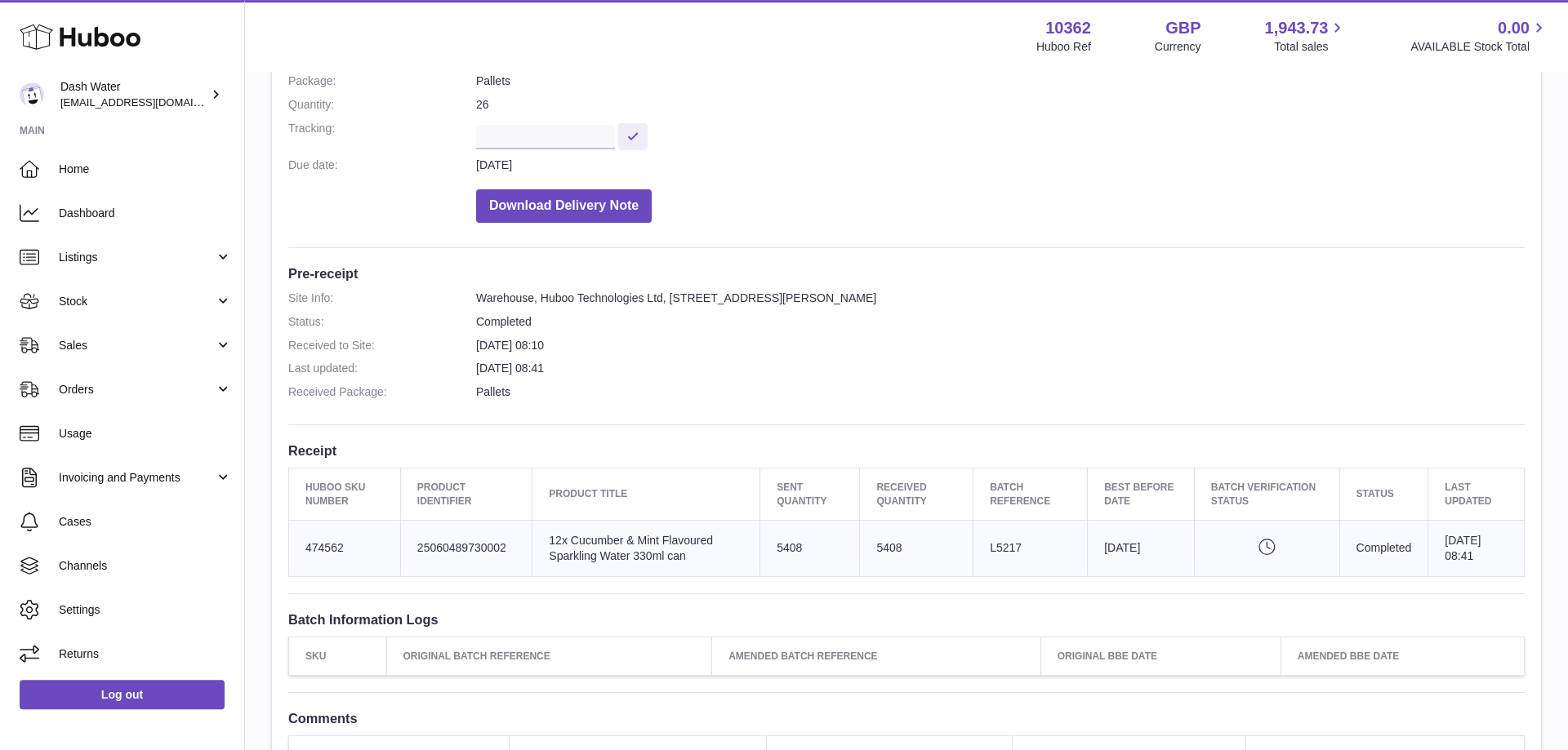
scroll to position [249, 0]
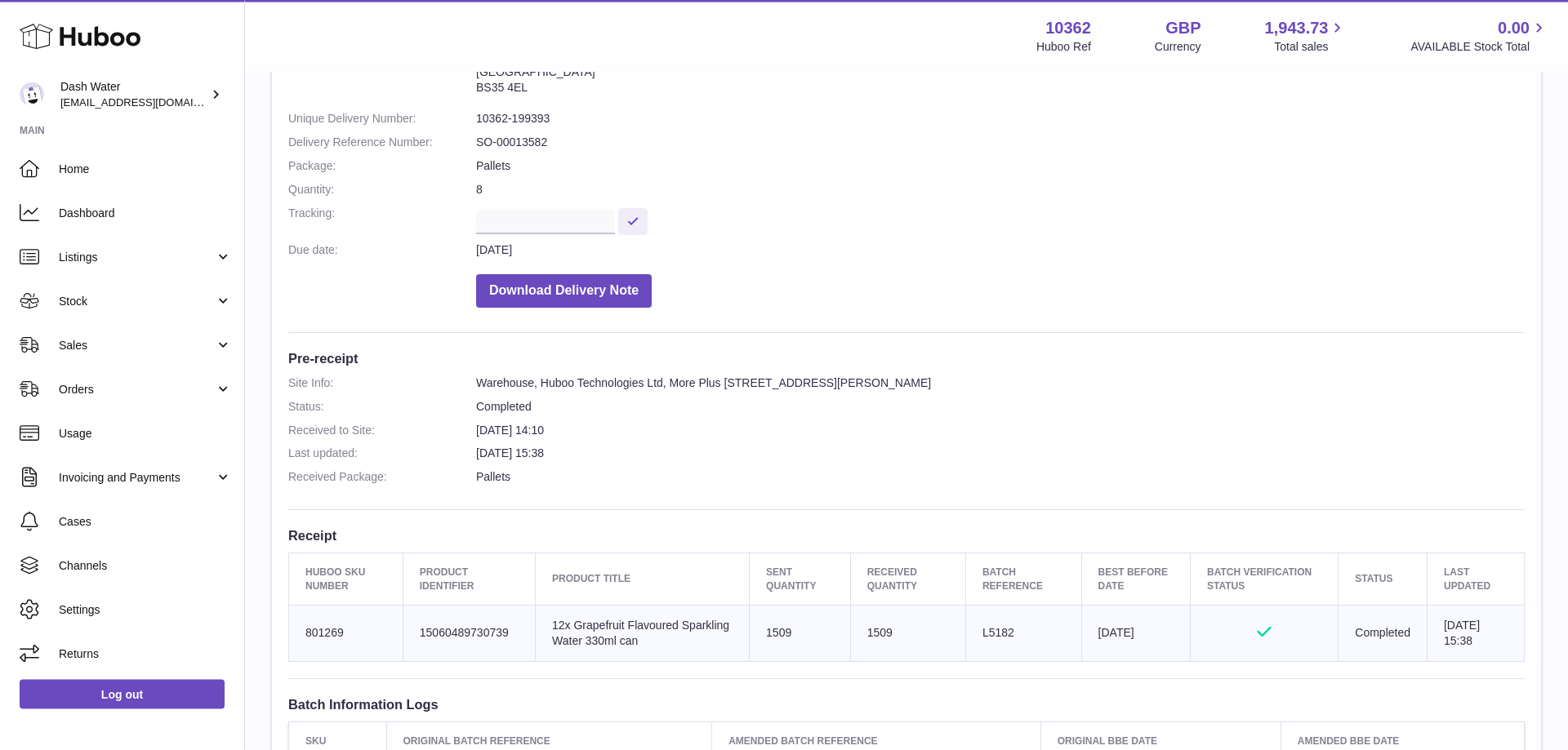
scroll to position [167, 0]
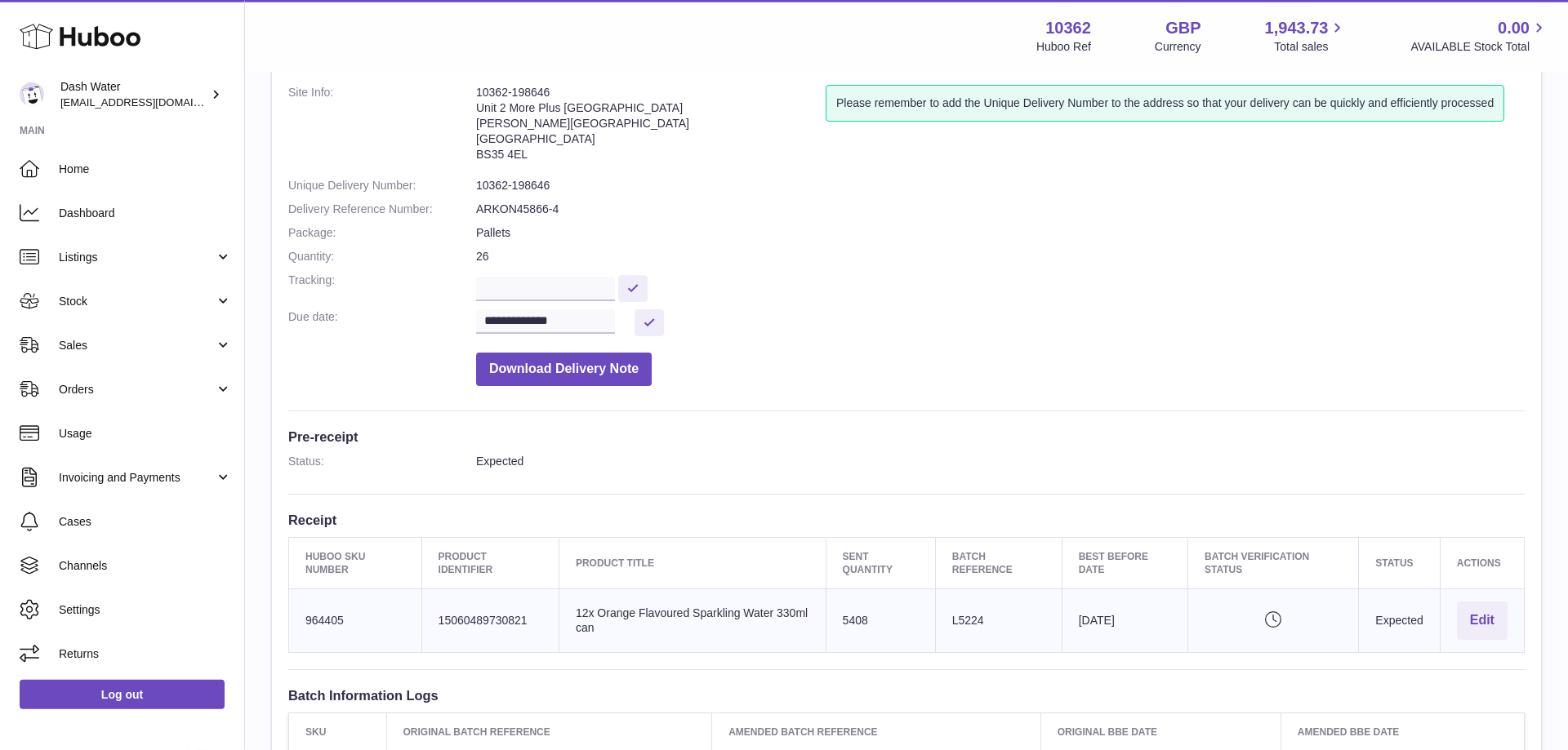
scroll to position [249, 0]
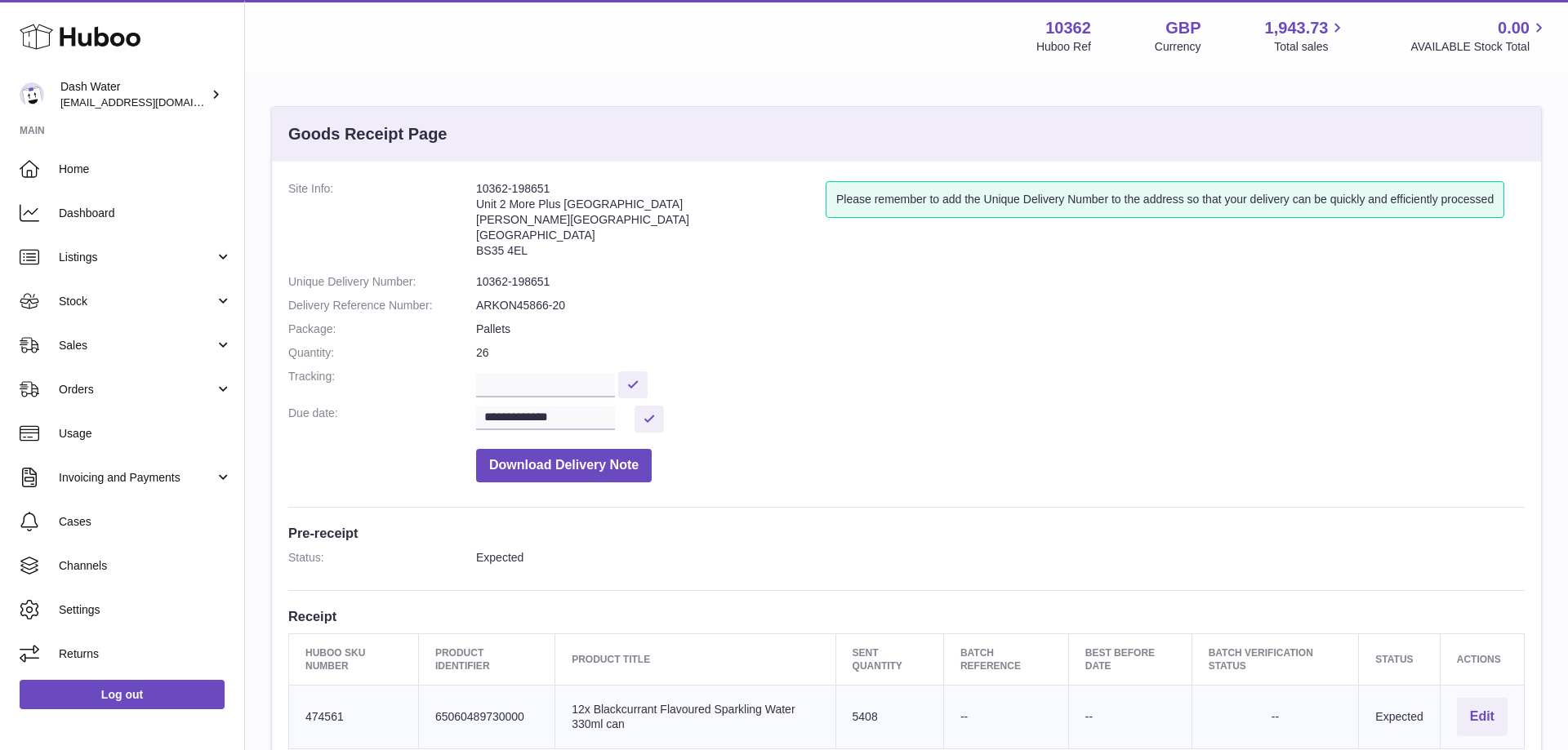
scroll to position [83, 0]
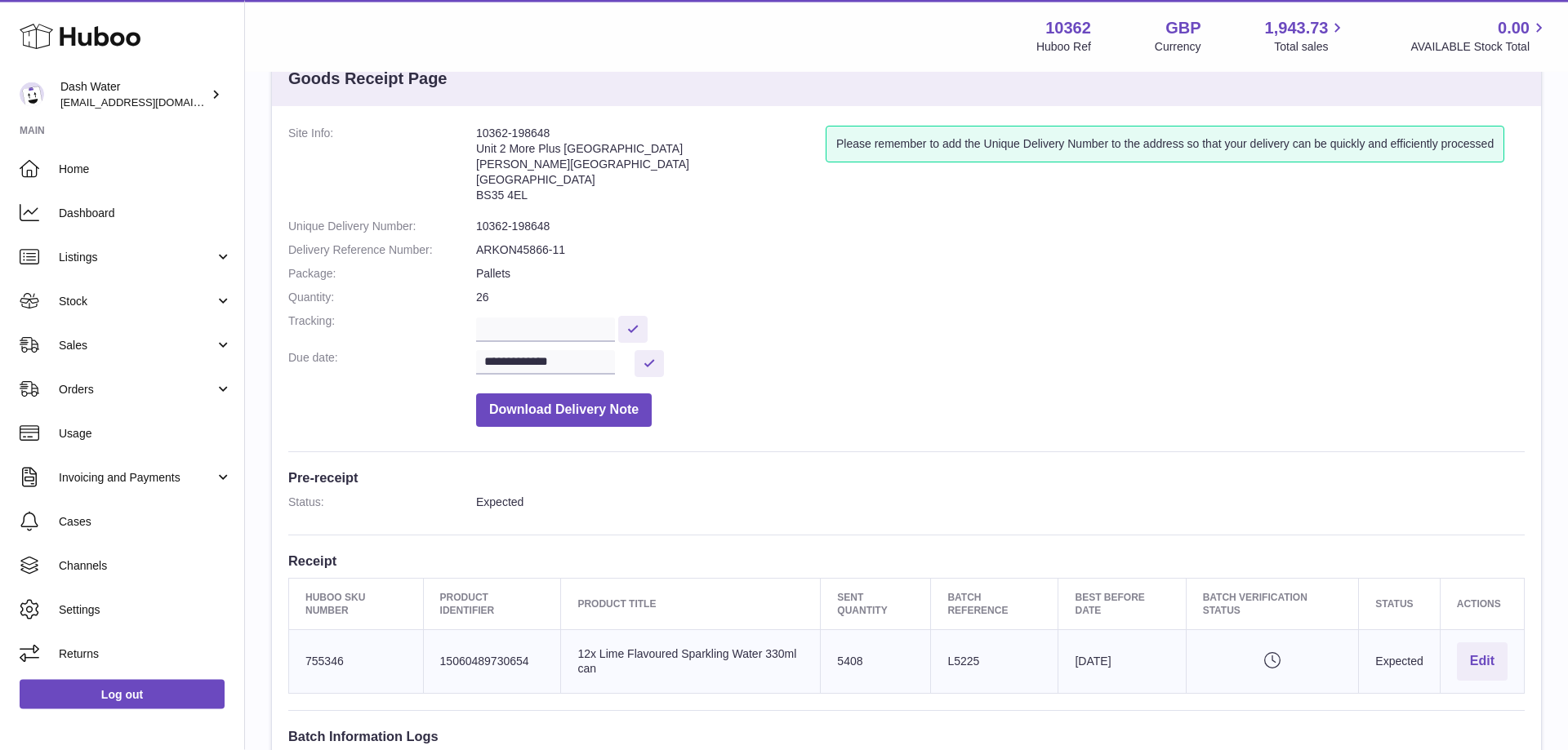
scroll to position [83, 0]
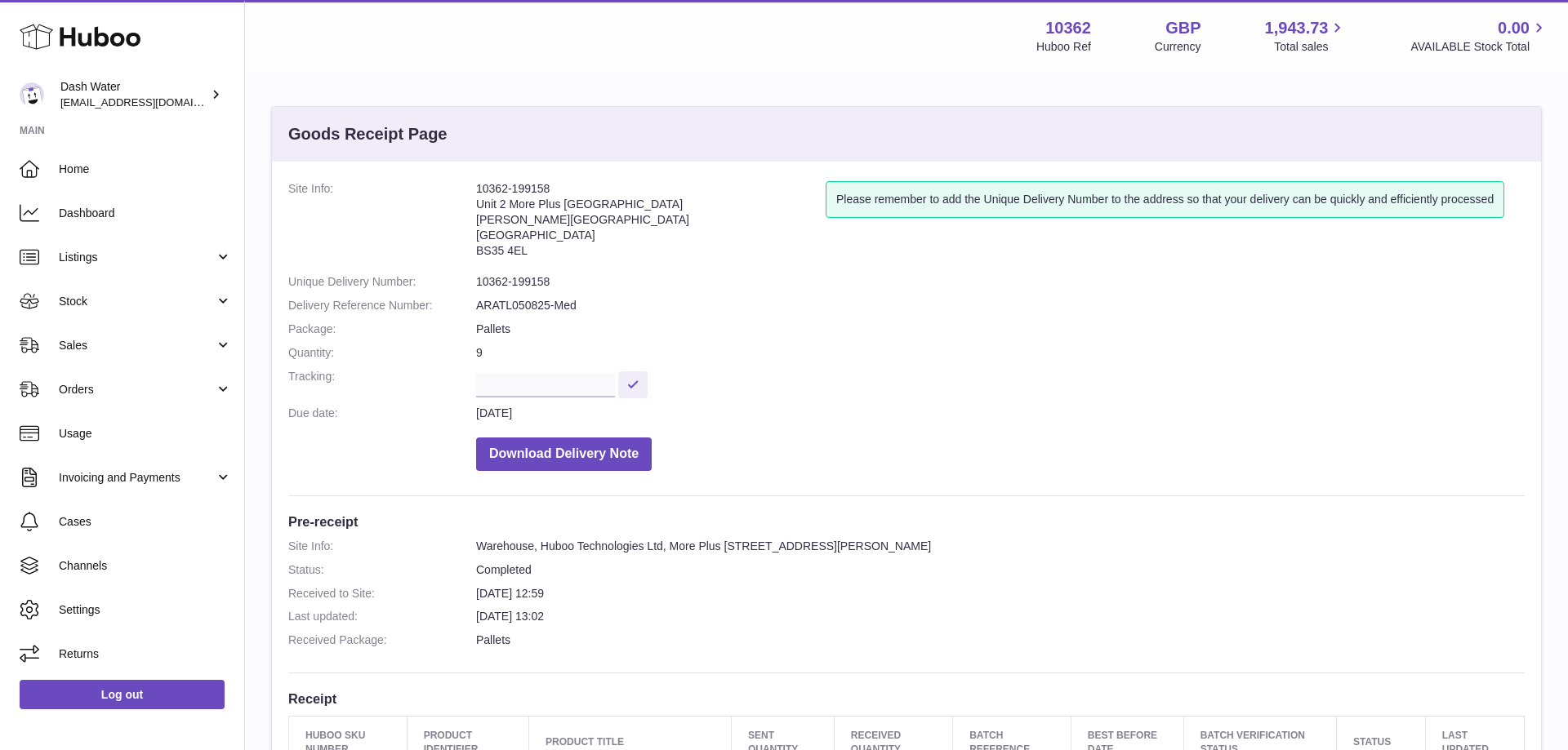
scroll to position [167, 0]
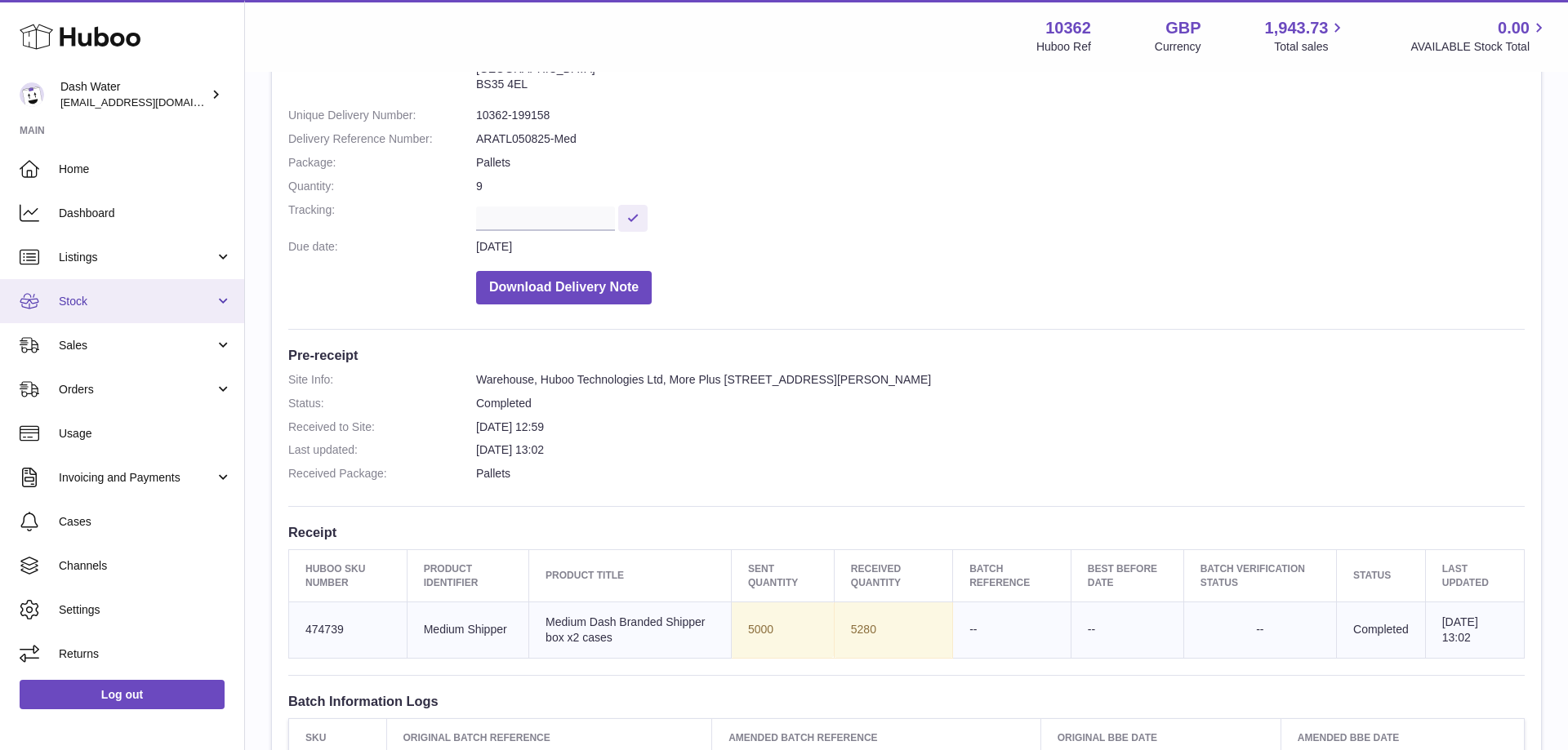
click at [108, 301] on span "Stock" at bounding box center [137, 301] width 156 height 15
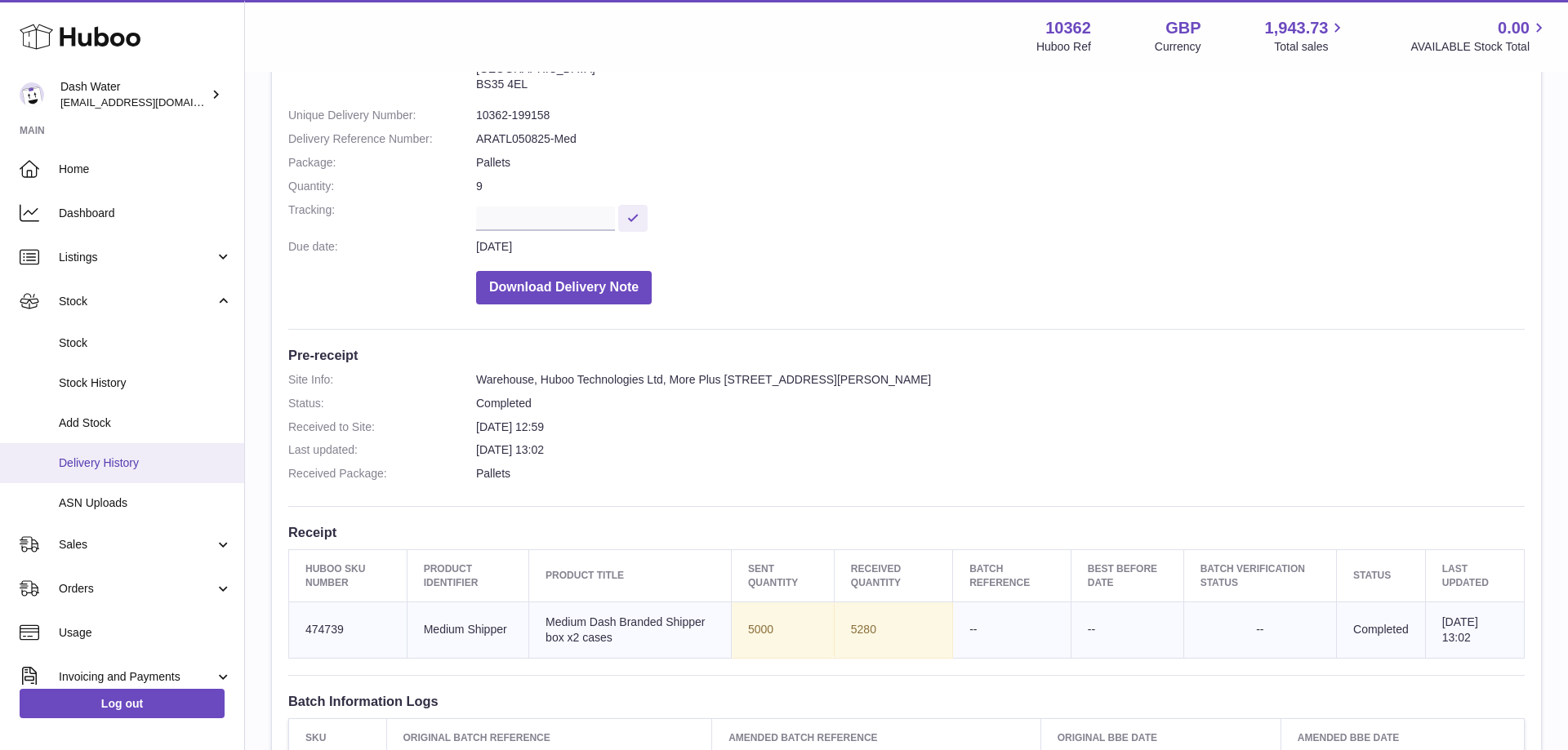
click at [106, 459] on span "Delivery History" at bounding box center [145, 463] width 173 height 15
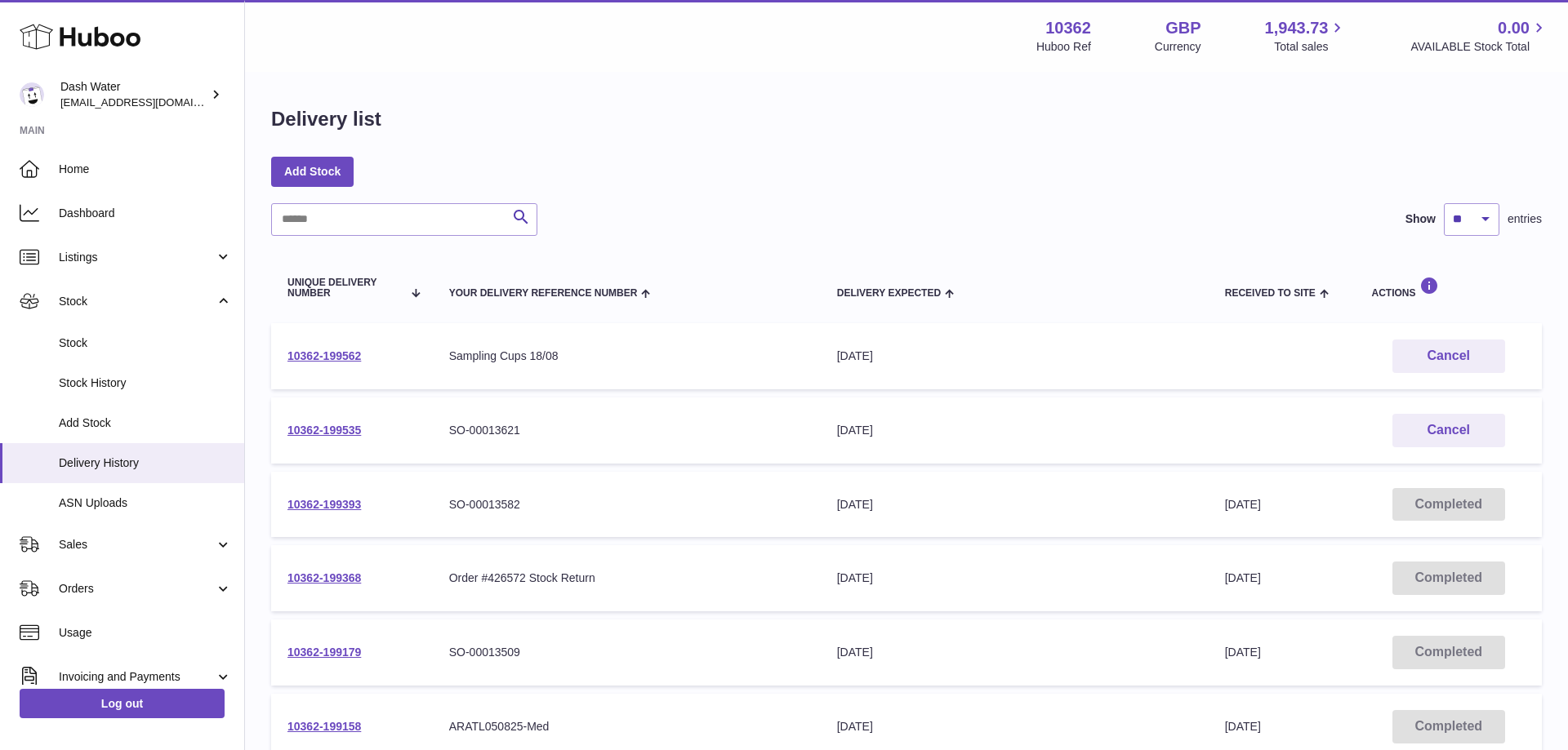
click at [894, 296] on span "Delivery Expected" at bounding box center [889, 293] width 104 height 11
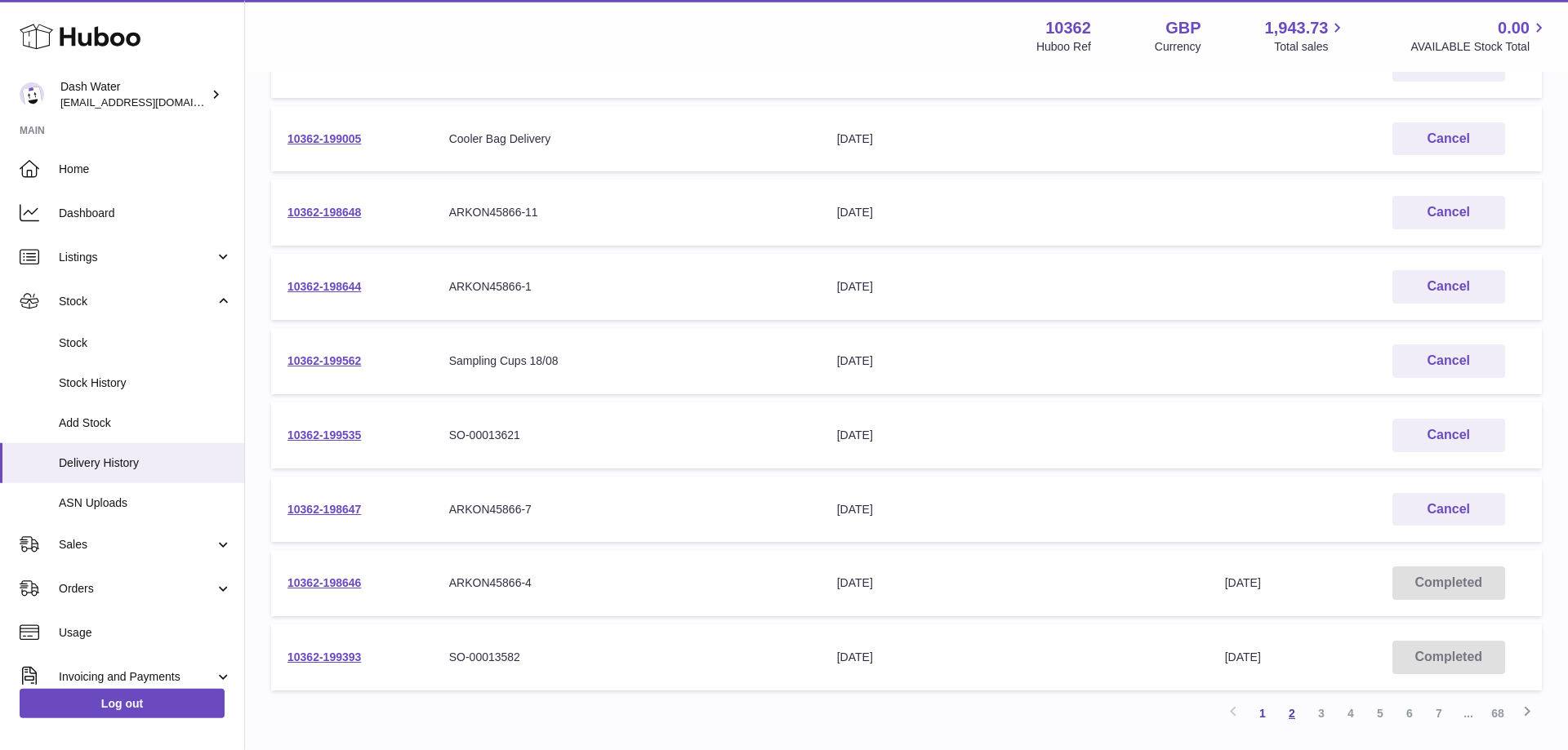
scroll to position [416, 0]
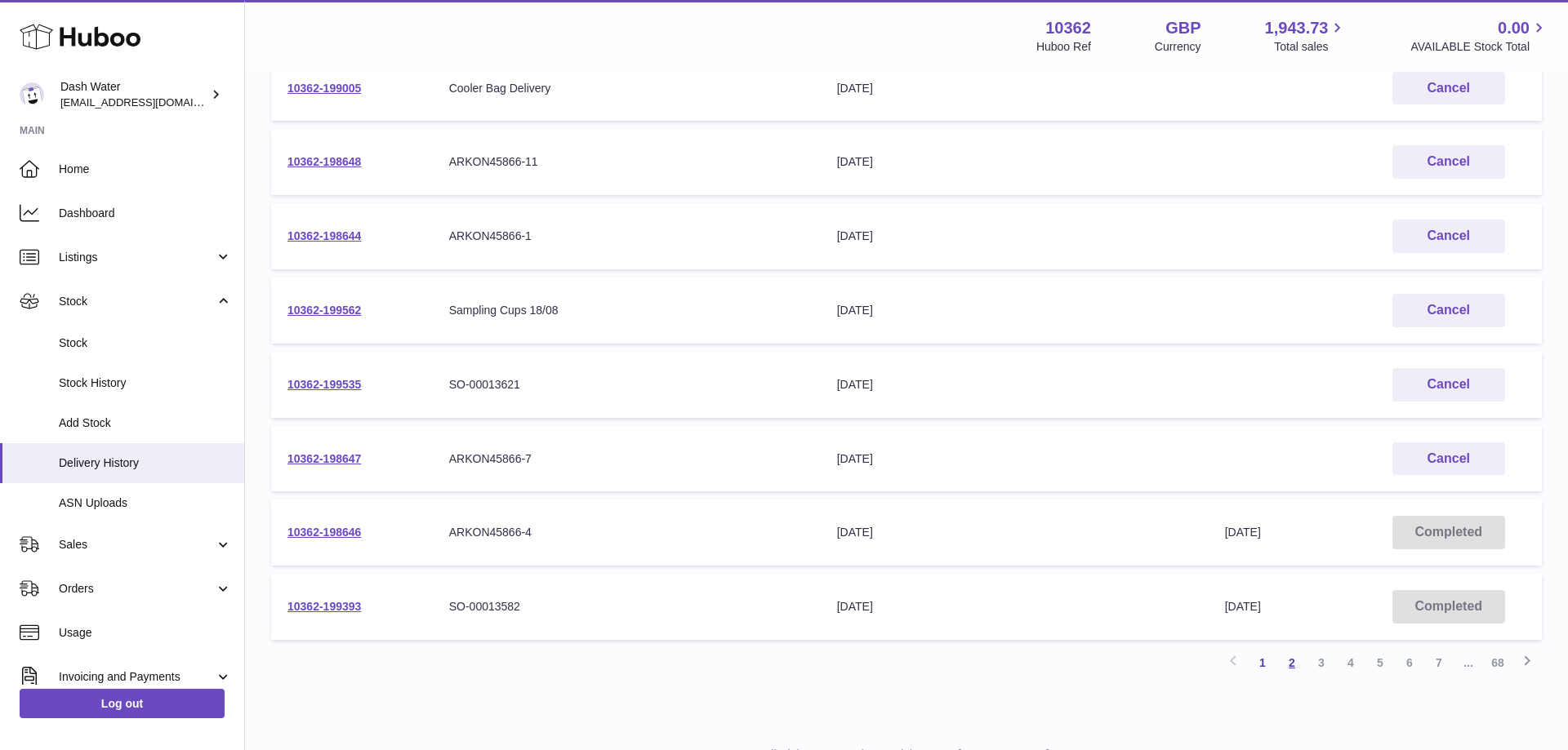
click at [1291, 663] on link "2" at bounding box center [1292, 662] width 30 height 30
